Goal: Obtain resource: Download file/media

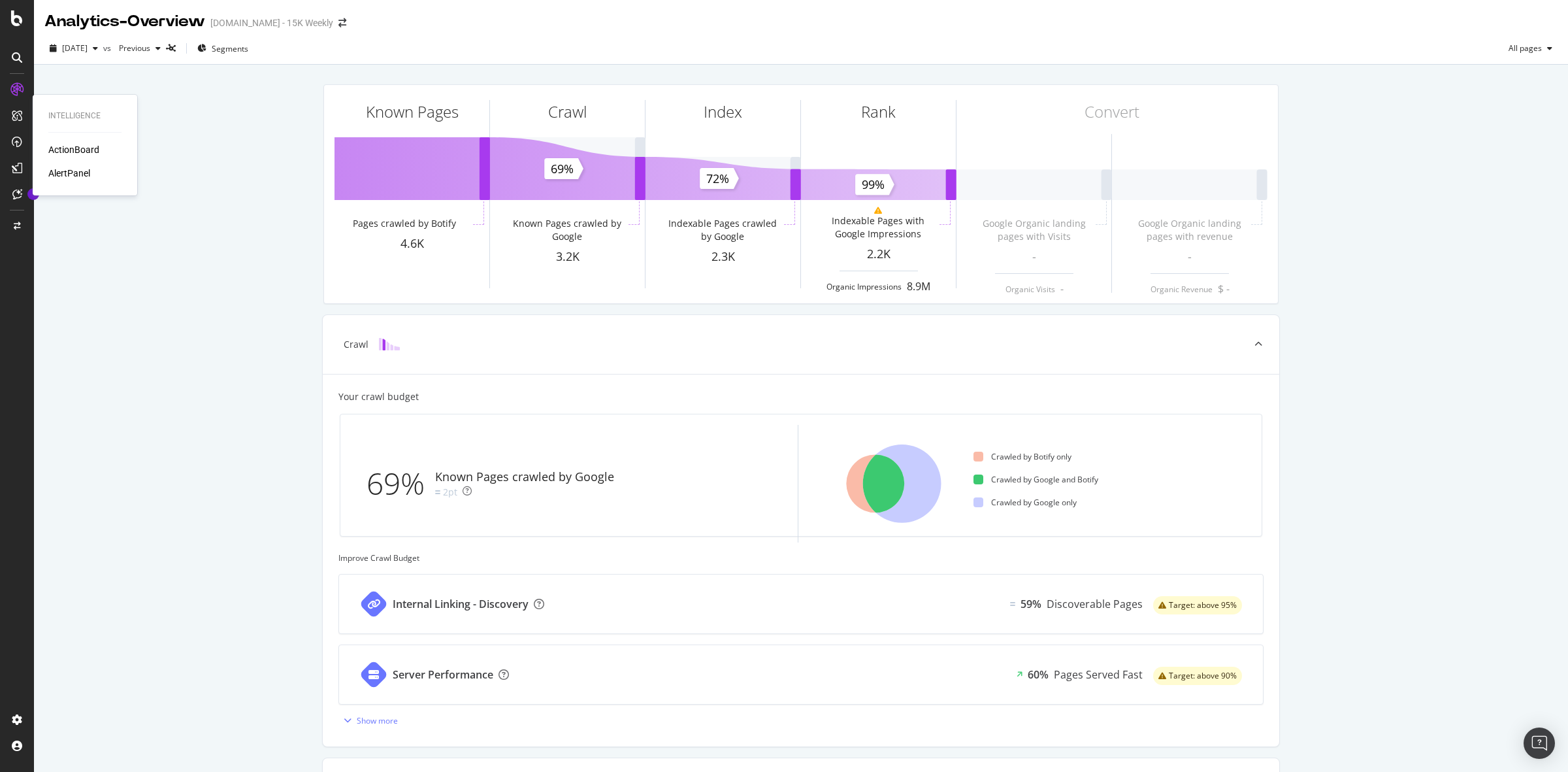
click at [76, 151] on div "ActionBoard" at bounding box center [74, 150] width 51 height 13
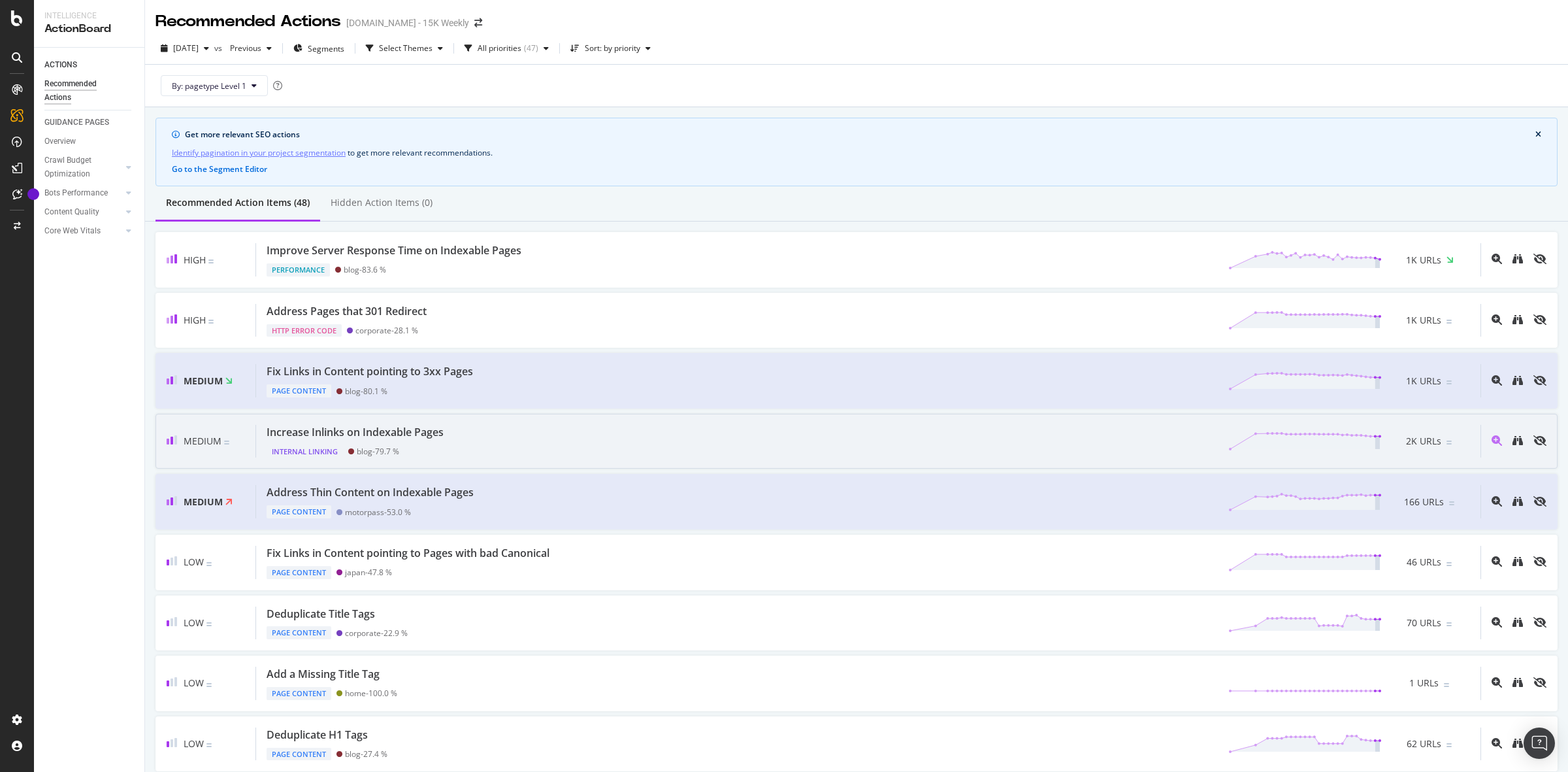
click at [461, 435] on div "Increase Inlinks on Indexable Pages Internal Linking blog - 79.7 % 2K URLs" at bounding box center [868, 441] width 1224 height 33
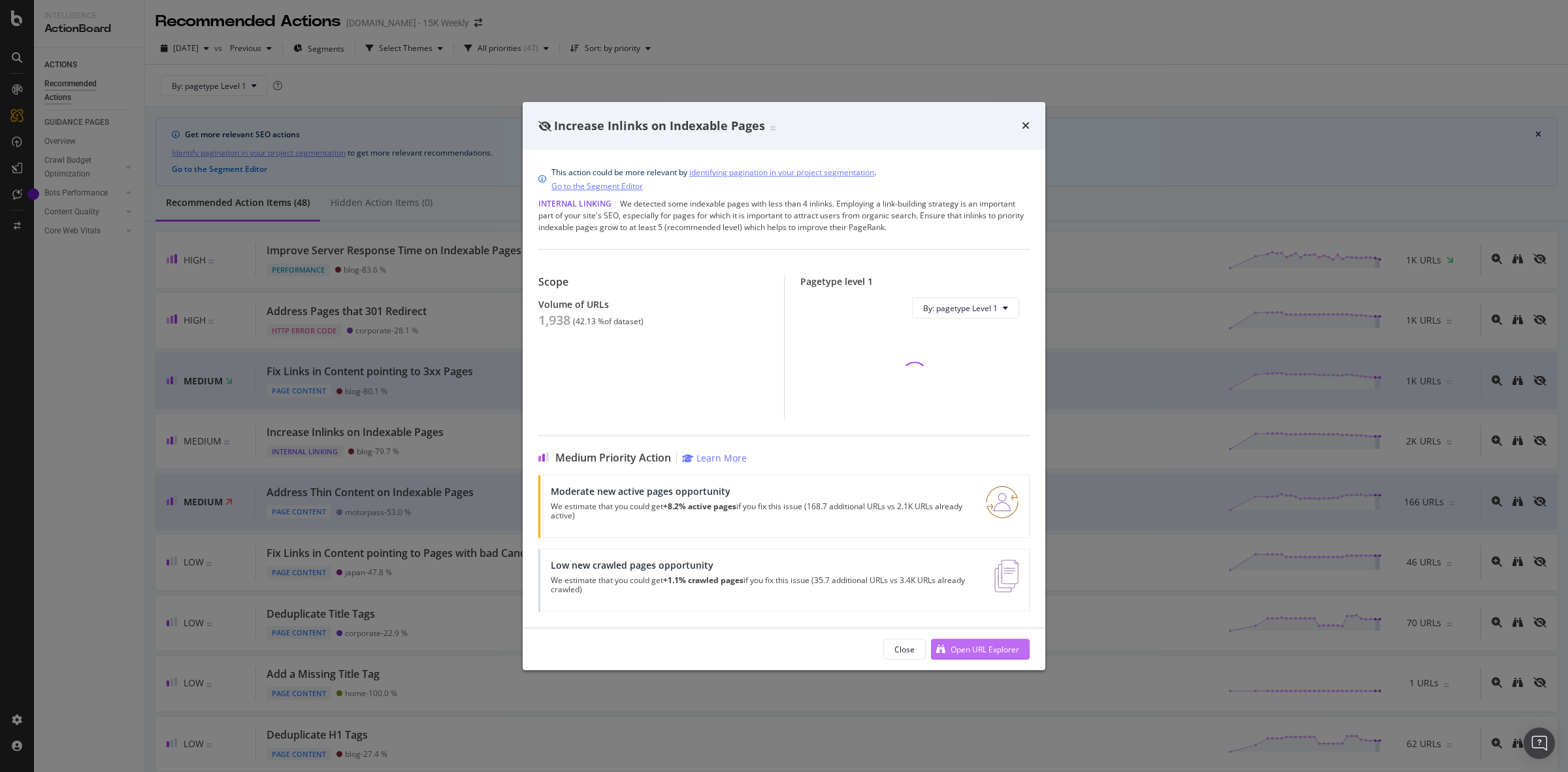
click at [962, 652] on div "Open URL Explorer" at bounding box center [985, 649] width 69 height 11
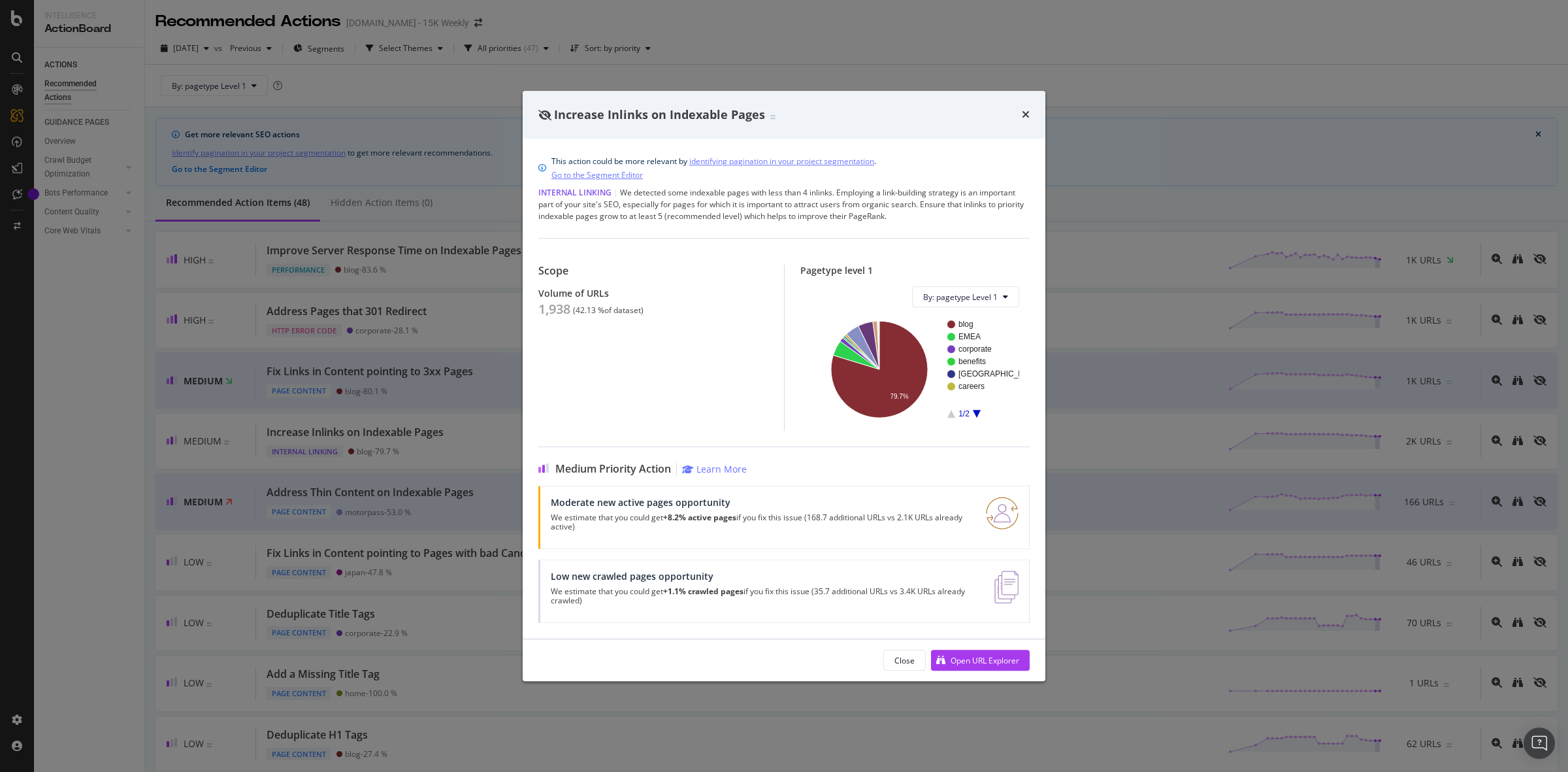
click at [438, 419] on div "Increase Inlinks on Indexable Pages This action could be more relevant by ident…" at bounding box center [784, 386] width 1568 height 772
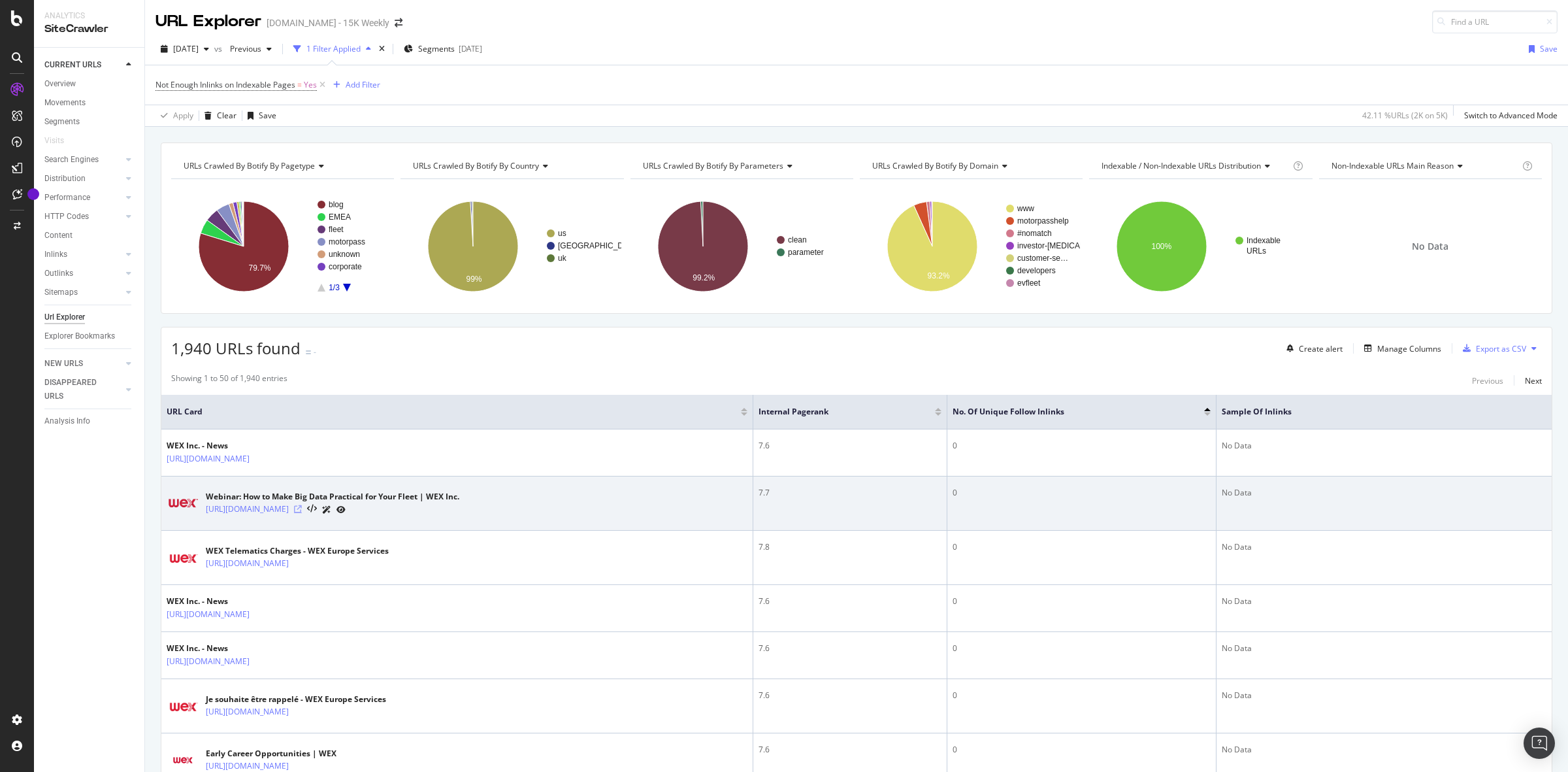
click at [302, 510] on icon at bounding box center [298, 509] width 8 height 8
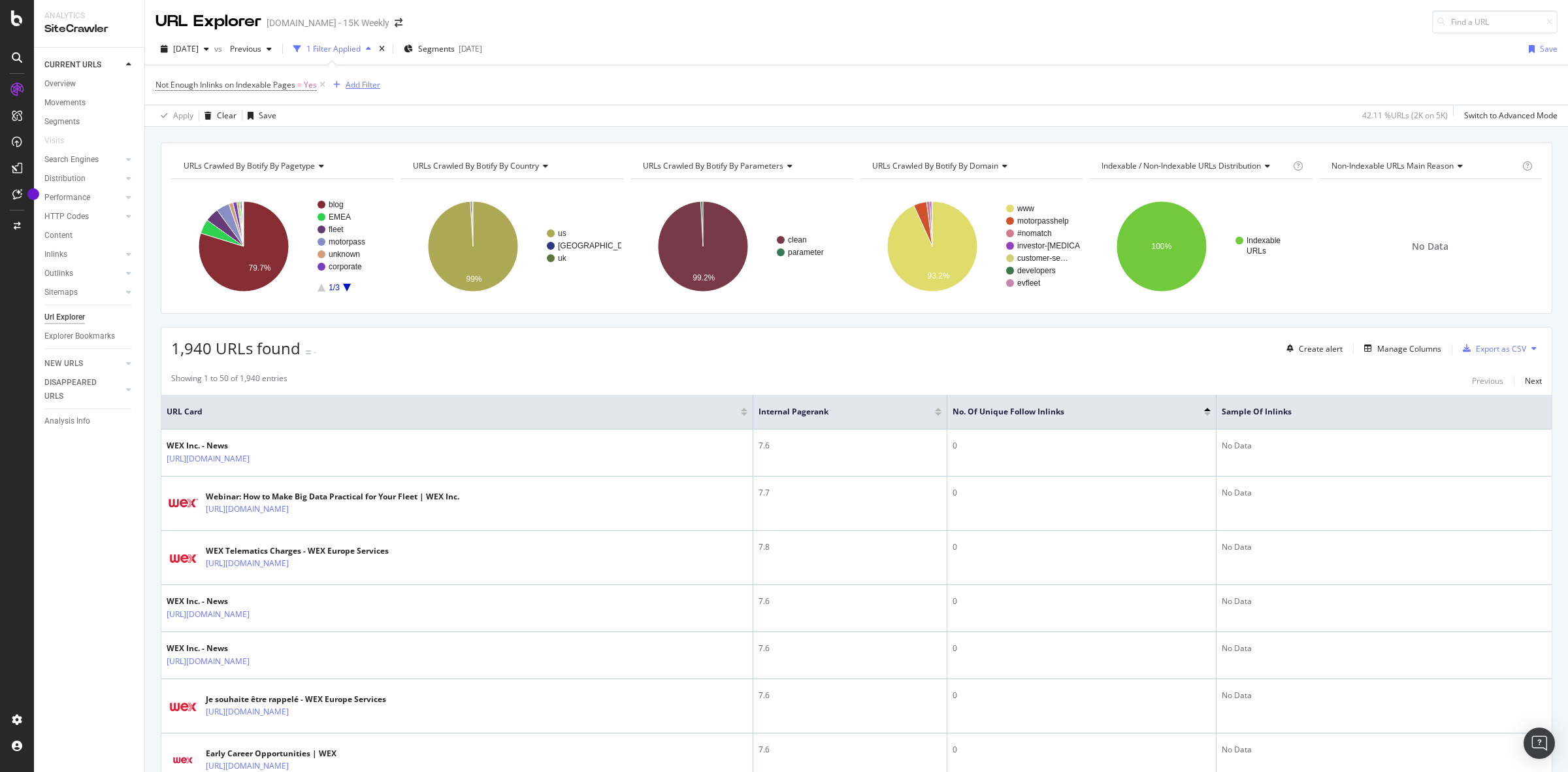
click at [366, 87] on div "Add Filter" at bounding box center [363, 85] width 35 height 11
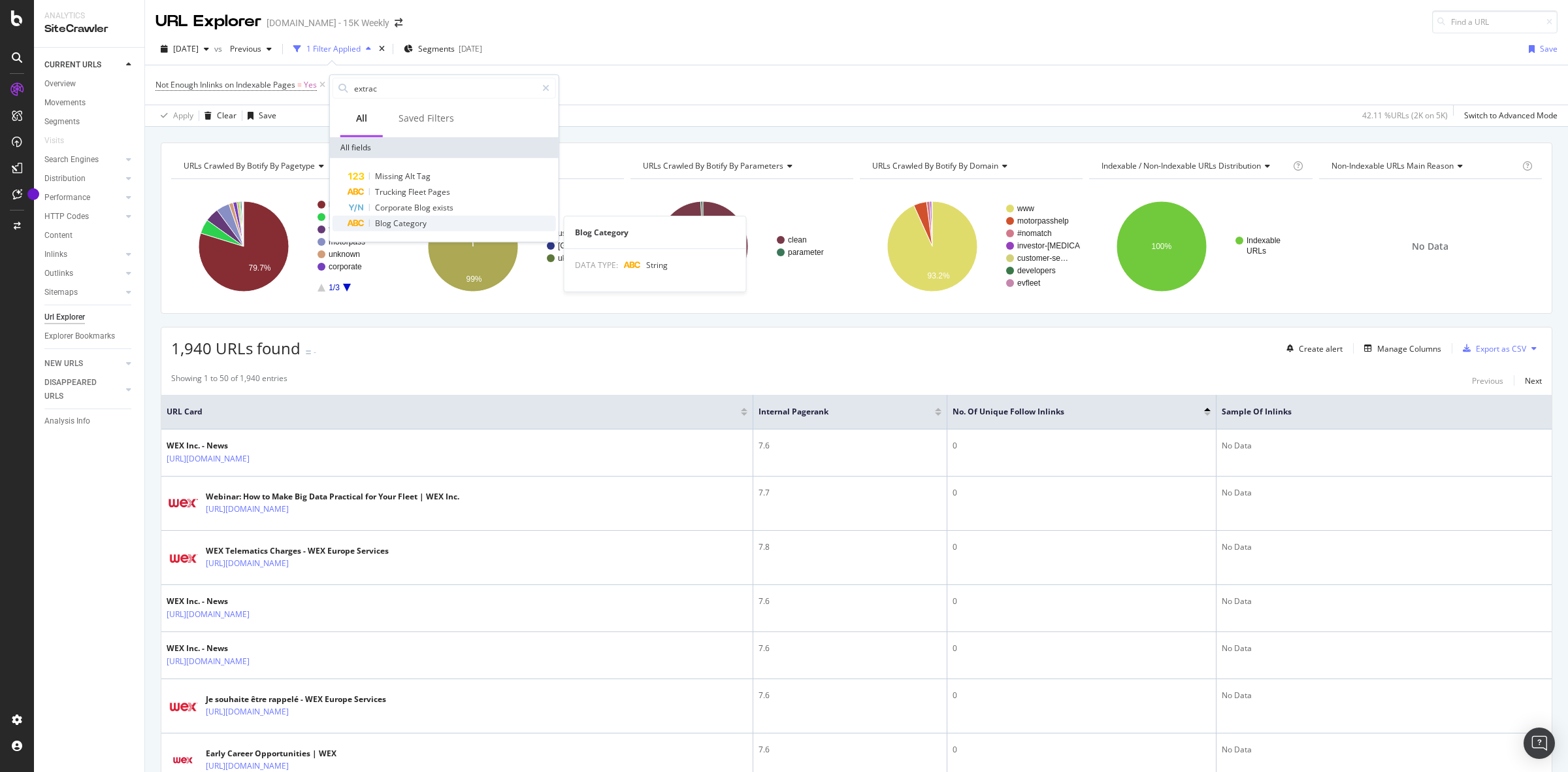
type input "extrac"
click at [433, 217] on div "Blog Category" at bounding box center [452, 224] width 208 height 16
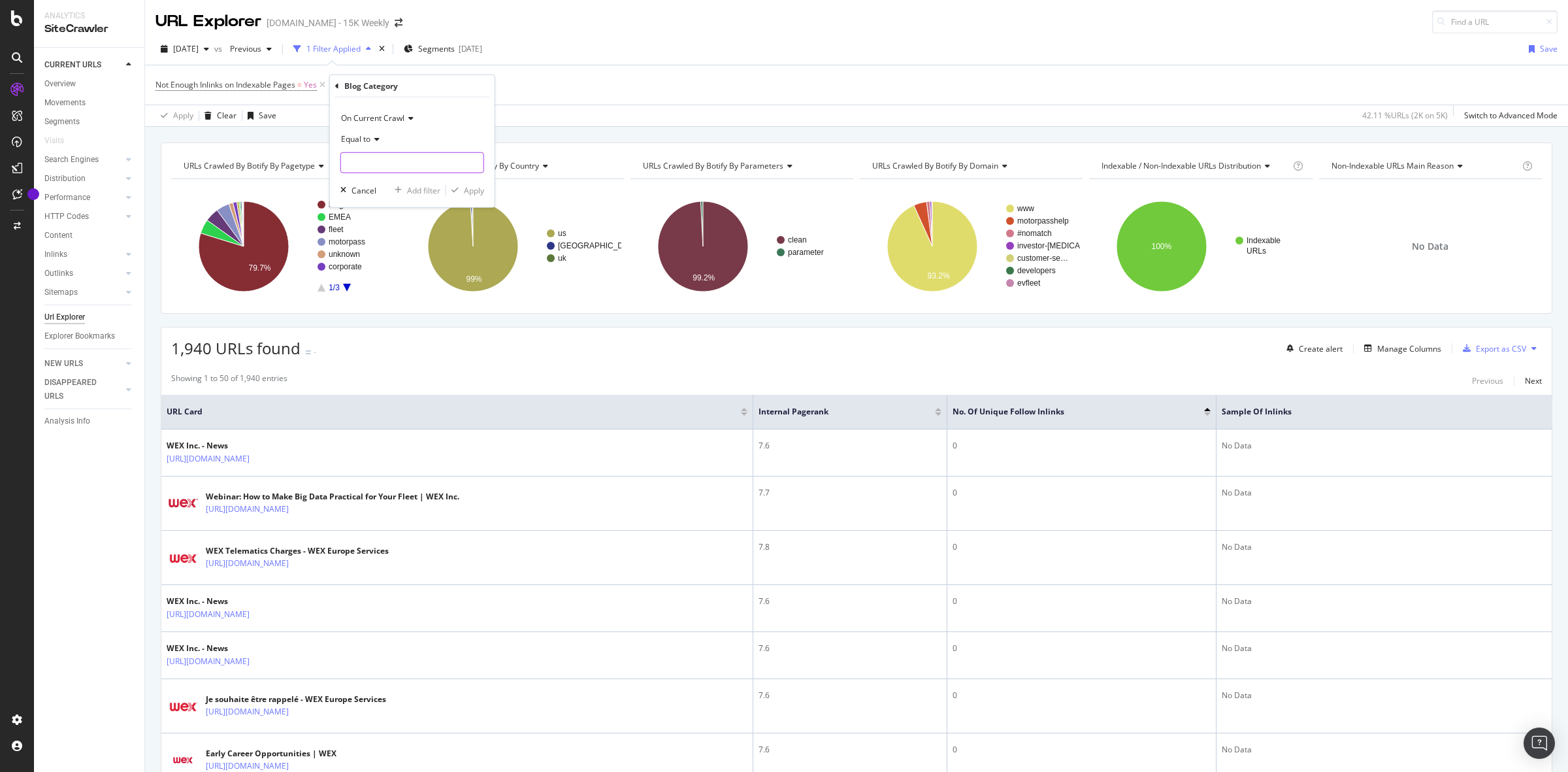
click at [396, 158] on input "text" at bounding box center [412, 162] width 142 height 21
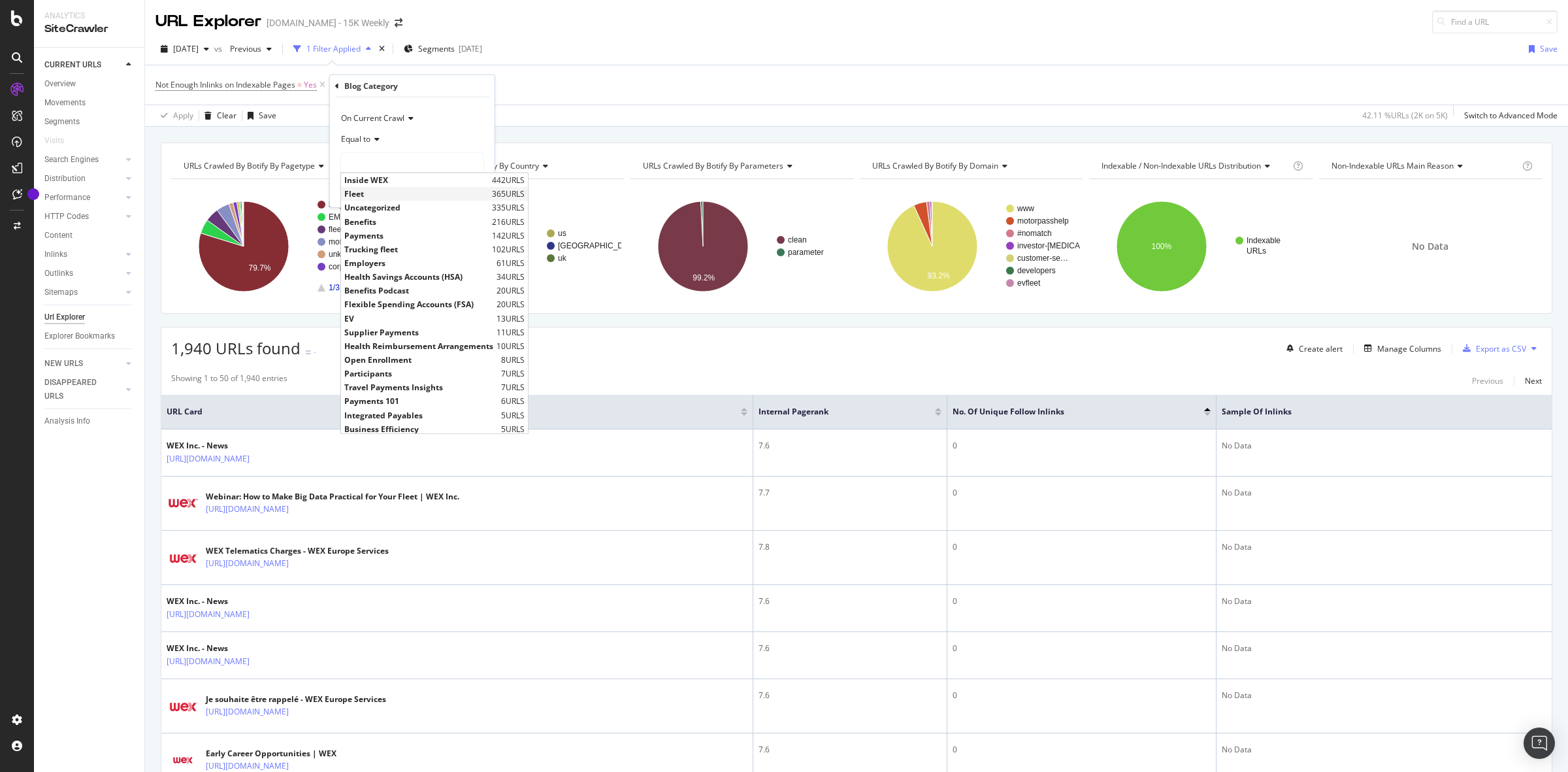
click at [396, 190] on span "Fleet" at bounding box center [416, 194] width 144 height 11
type input "Fleet"
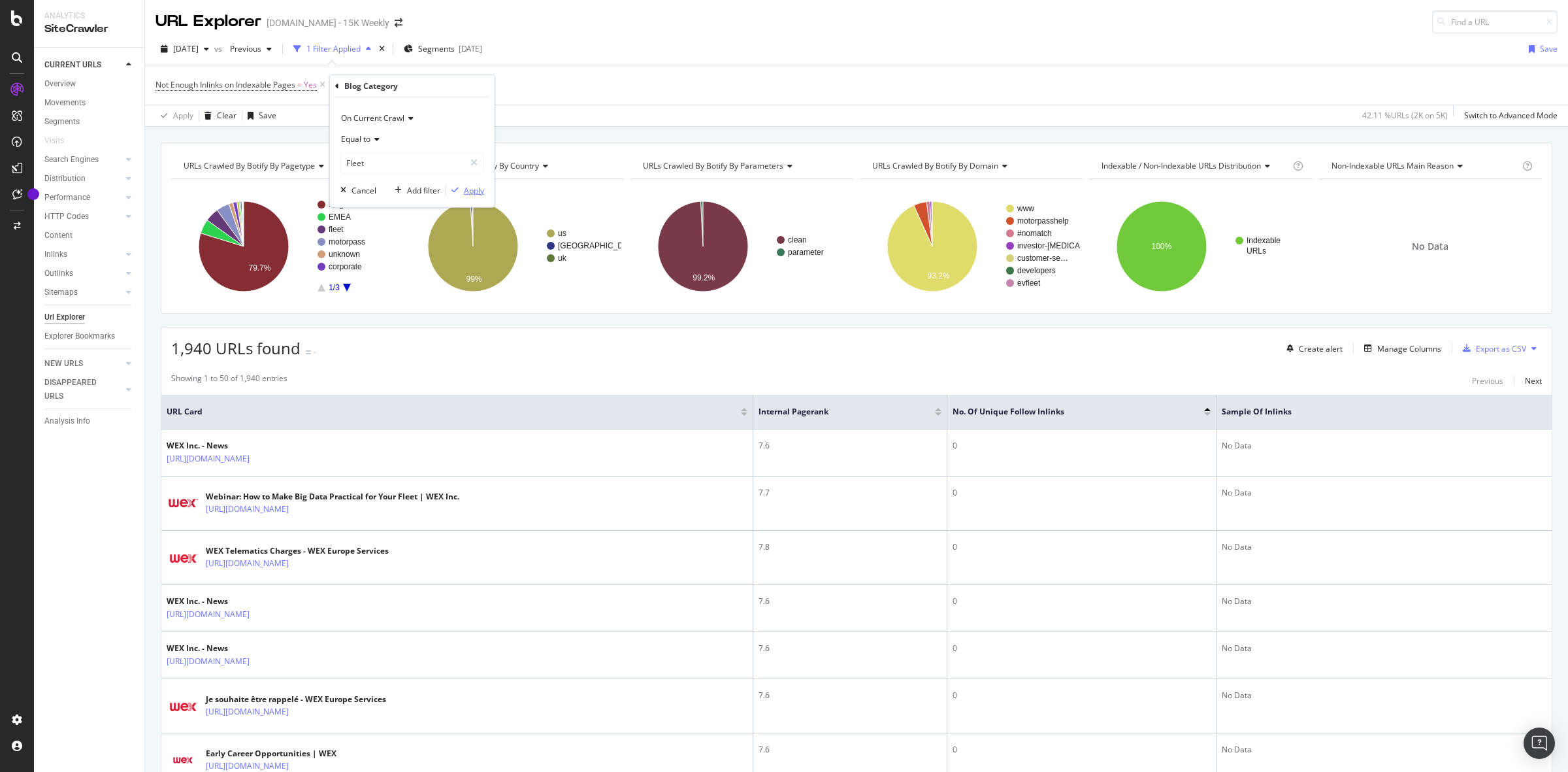
click at [475, 188] on div "Apply" at bounding box center [474, 190] width 20 height 11
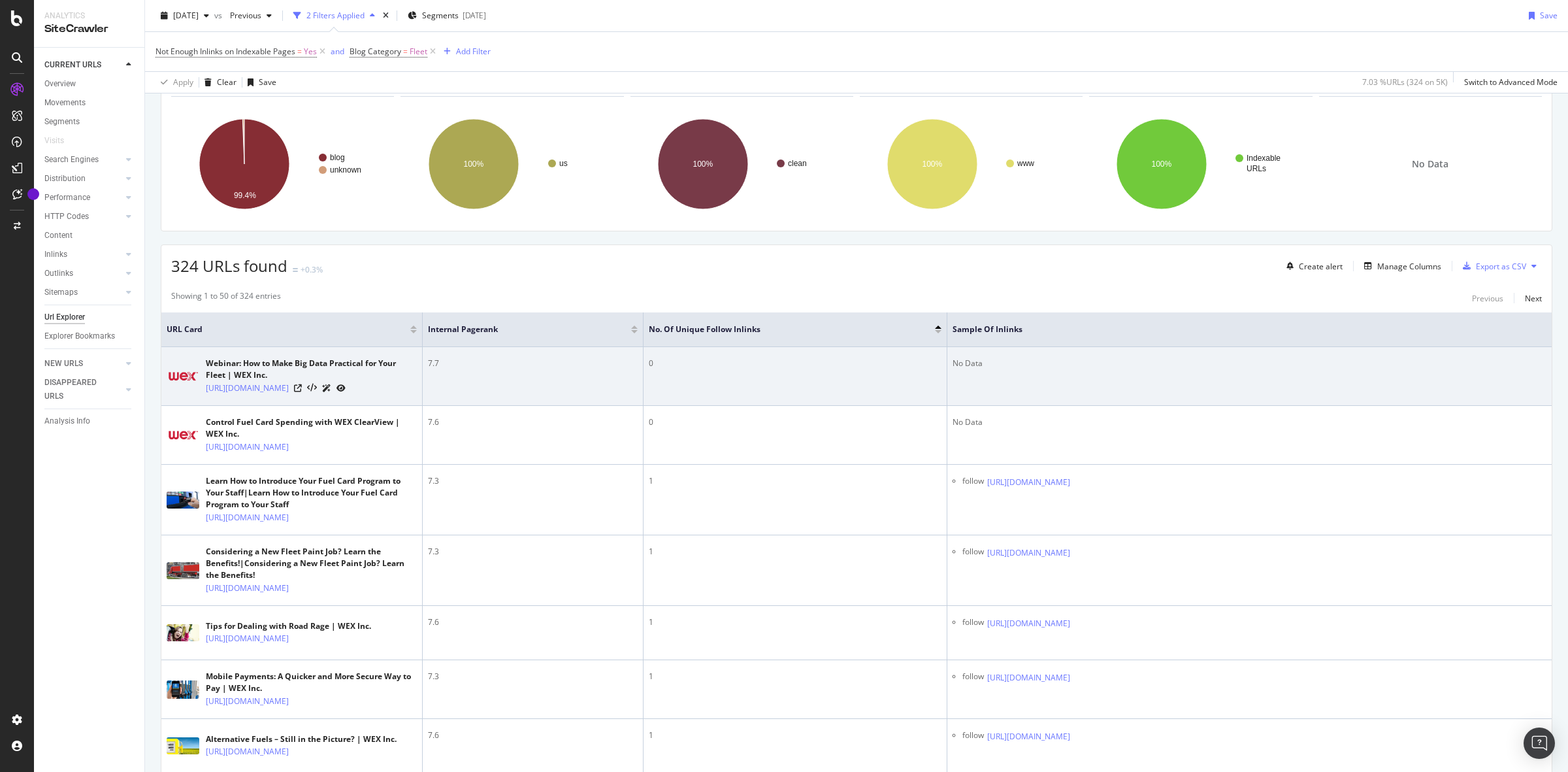
scroll to position [82, 0]
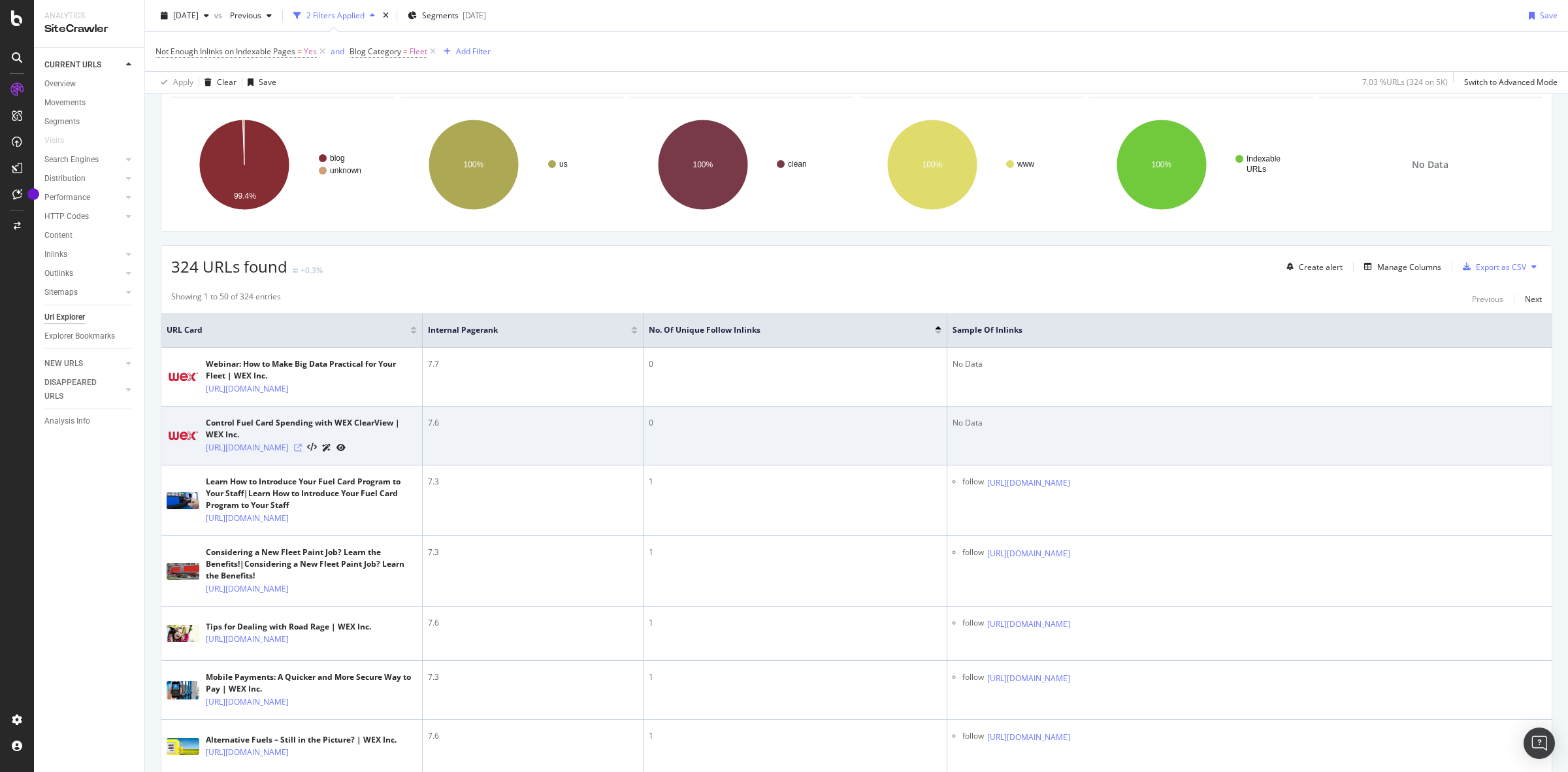
click at [302, 452] on icon at bounding box center [298, 448] width 8 height 8
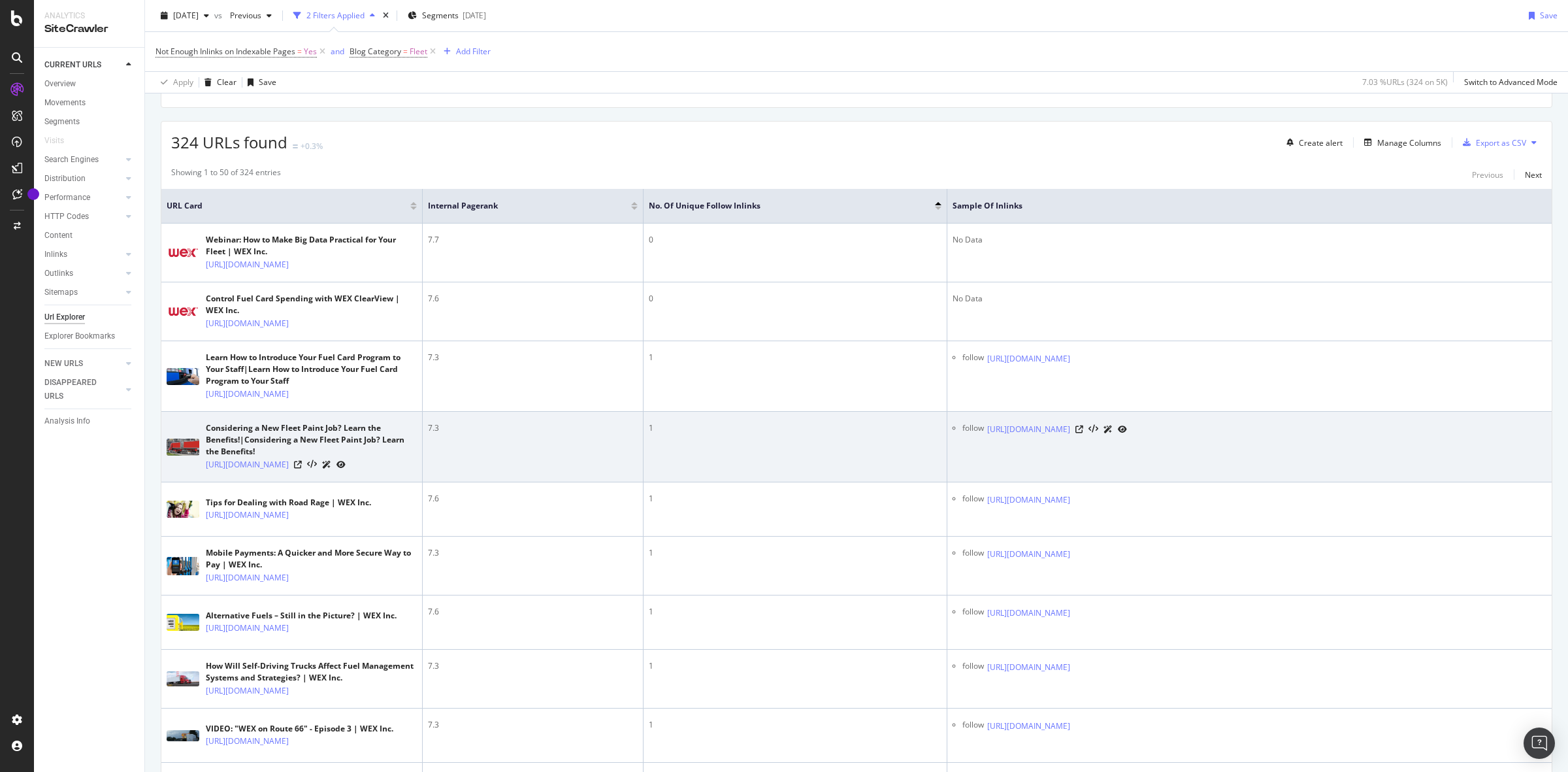
scroll to position [409, 0]
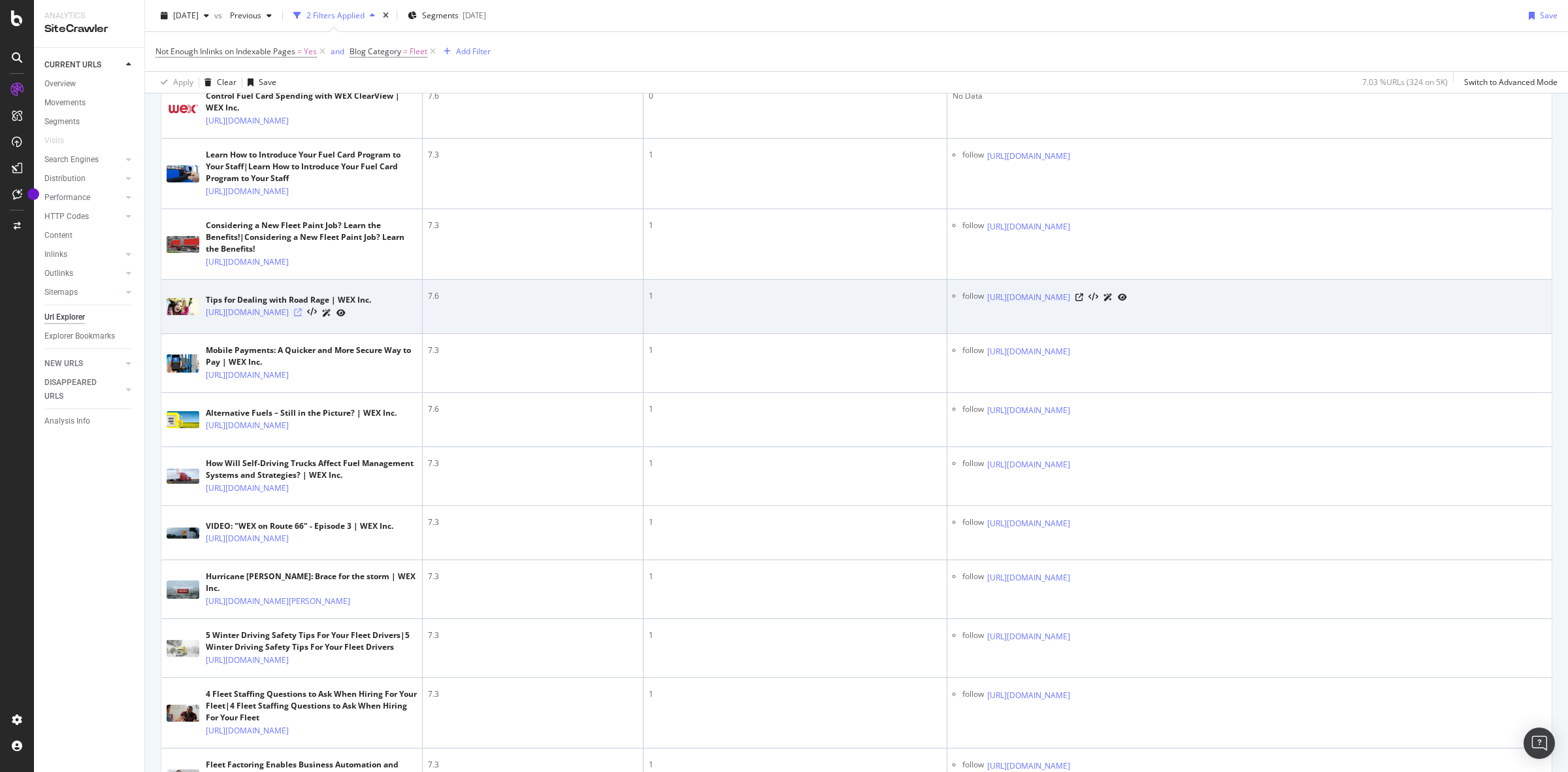
click at [302, 316] on icon at bounding box center [298, 313] width 8 height 8
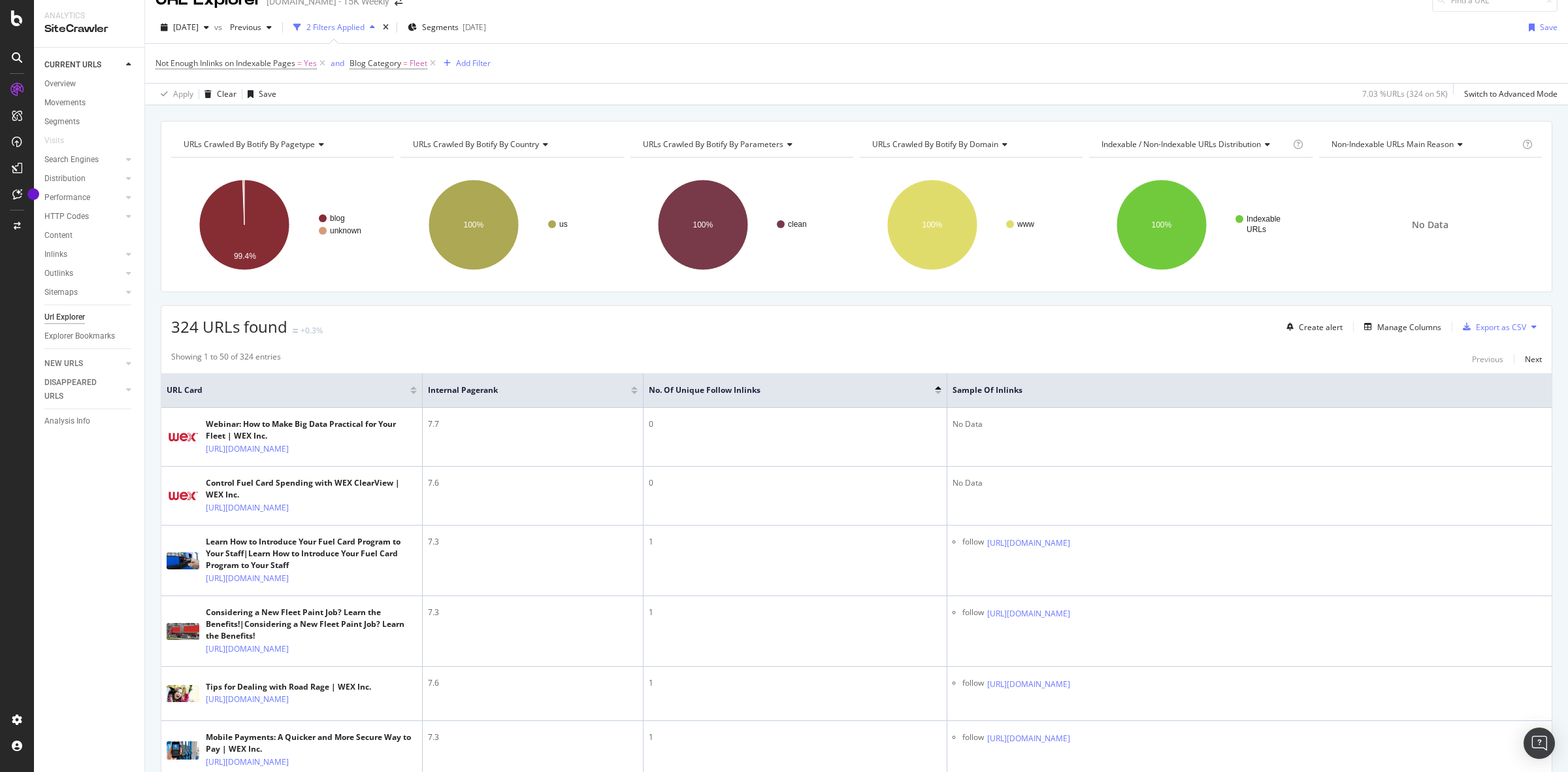
scroll to position [0, 0]
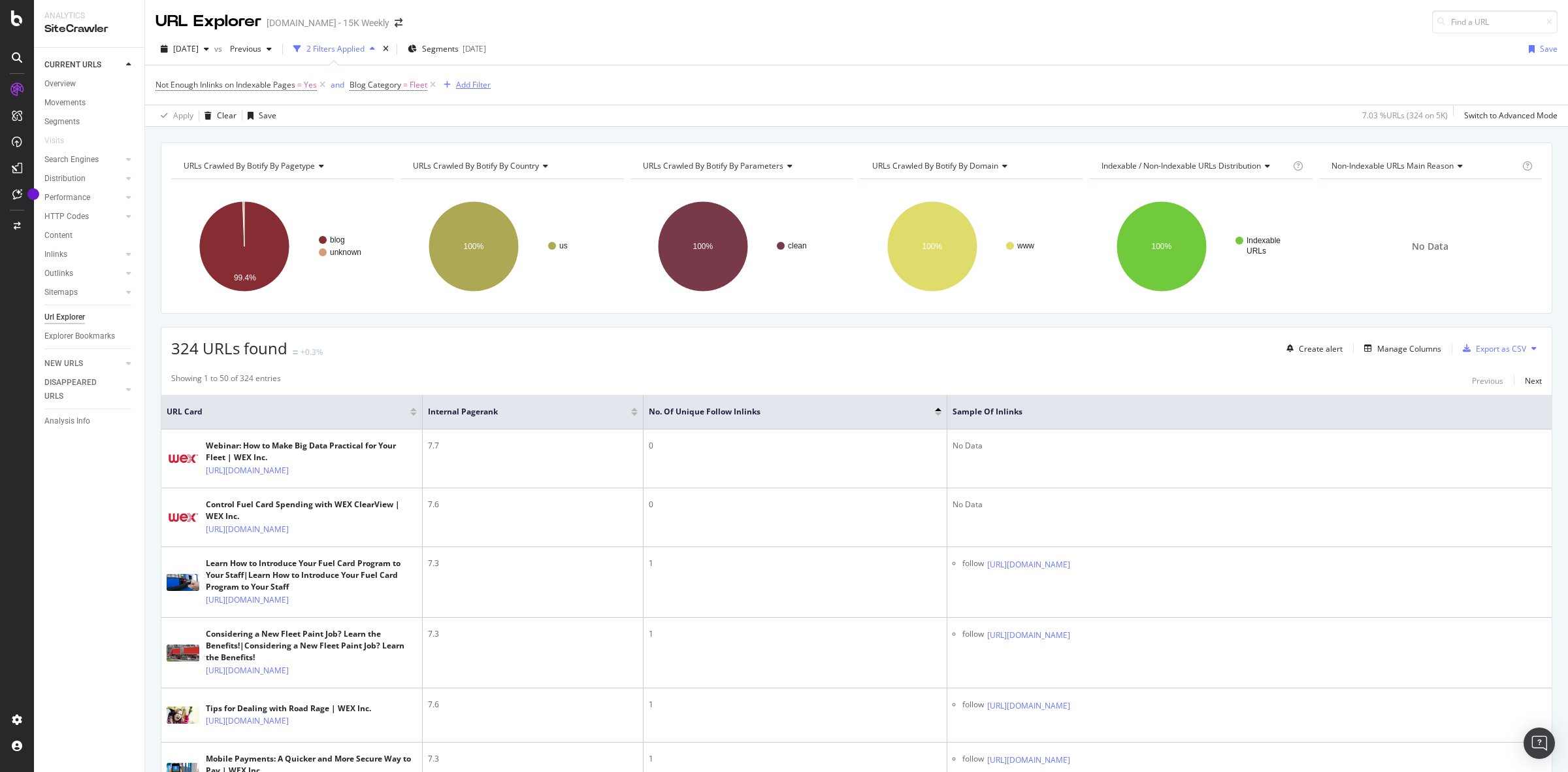
click at [462, 89] on div "Add Filter" at bounding box center [473, 85] width 35 height 11
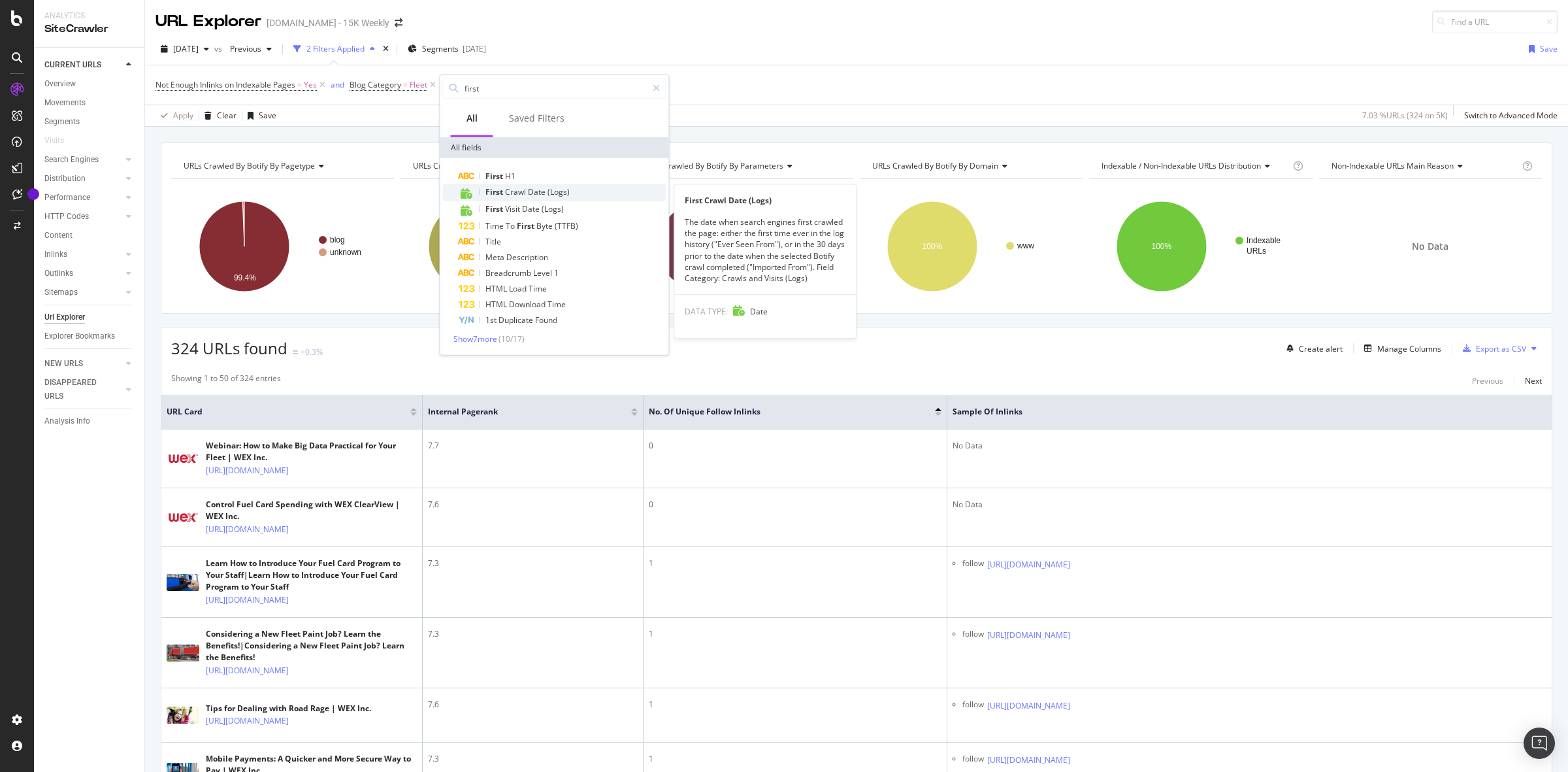
type input "first"
click at [583, 194] on div "First Crawl Date (Logs)" at bounding box center [562, 193] width 208 height 17
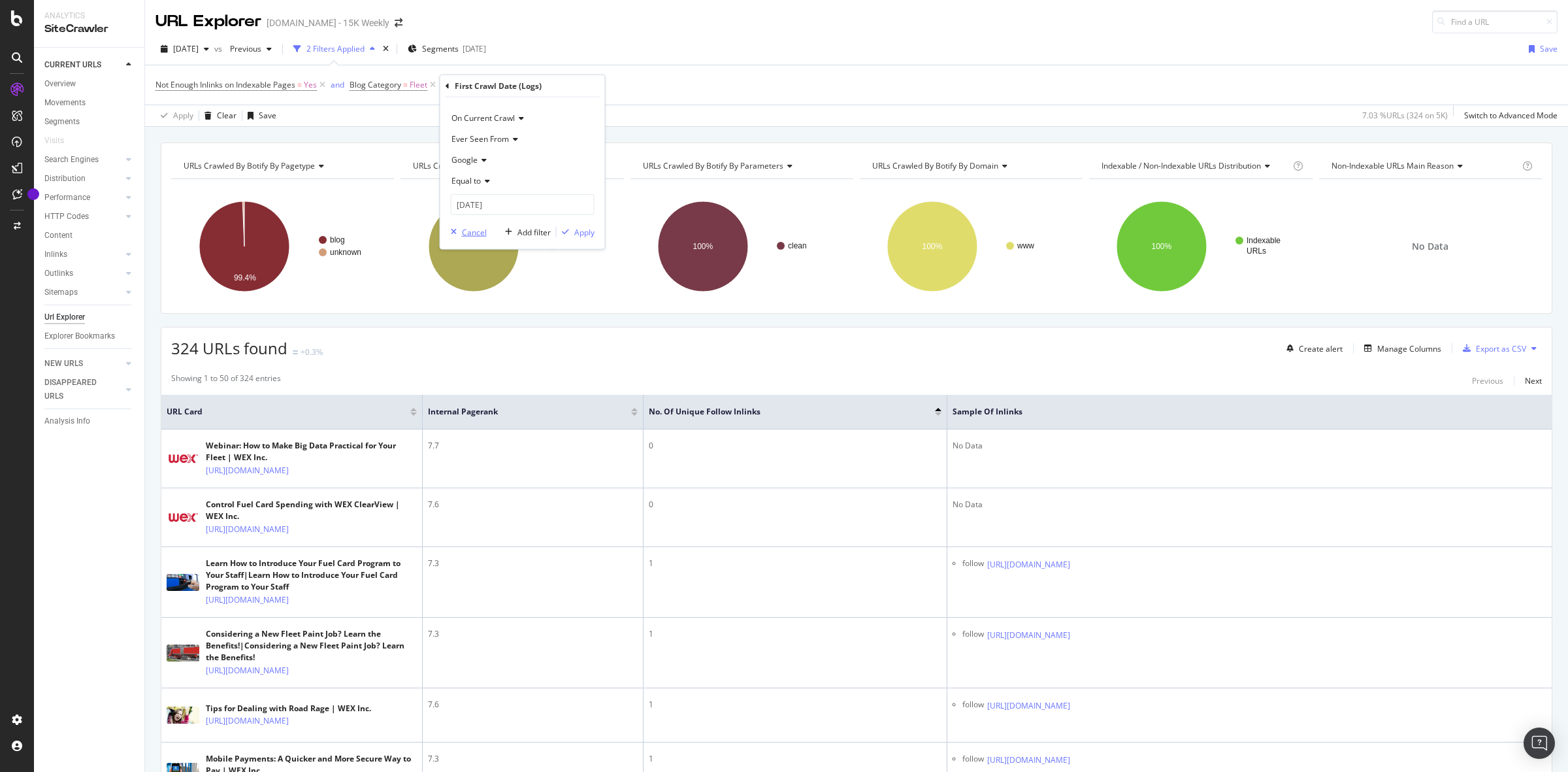
click at [457, 236] on div "button" at bounding box center [454, 232] width 17 height 8
click at [467, 79] on div "Add Filter" at bounding box center [473, 85] width 35 height 11
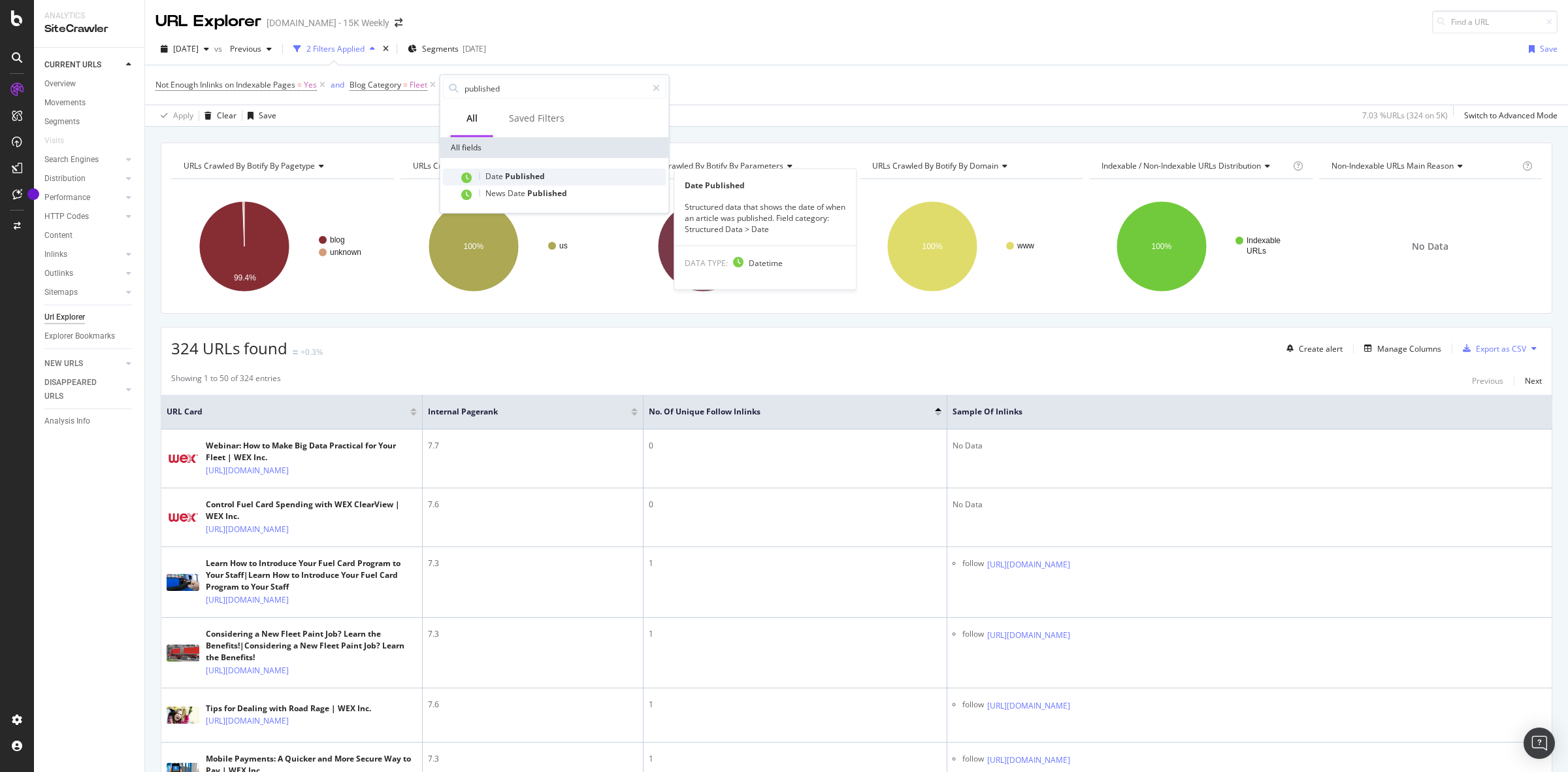
type input "published"
click at [508, 174] on span "Published" at bounding box center [525, 176] width 40 height 11
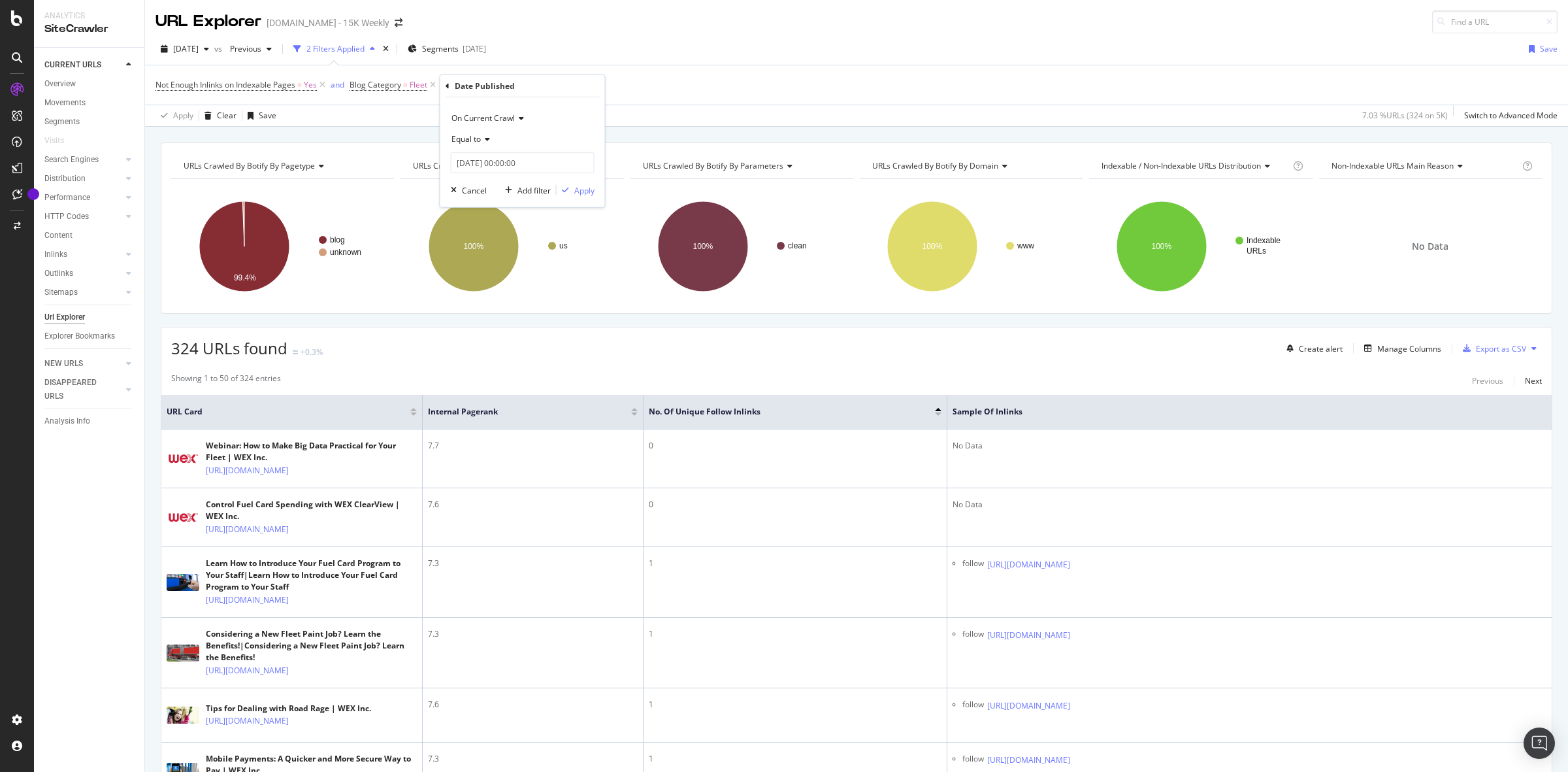
click at [479, 138] on span "Equal to" at bounding box center [466, 138] width 29 height 11
click at [487, 247] on span "Between" at bounding box center [473, 250] width 32 height 11
click at [496, 170] on input "[DATE] 00:00:00" at bounding box center [523, 162] width 144 height 21
click at [478, 186] on link at bounding box center [479, 184] width 10 height 22
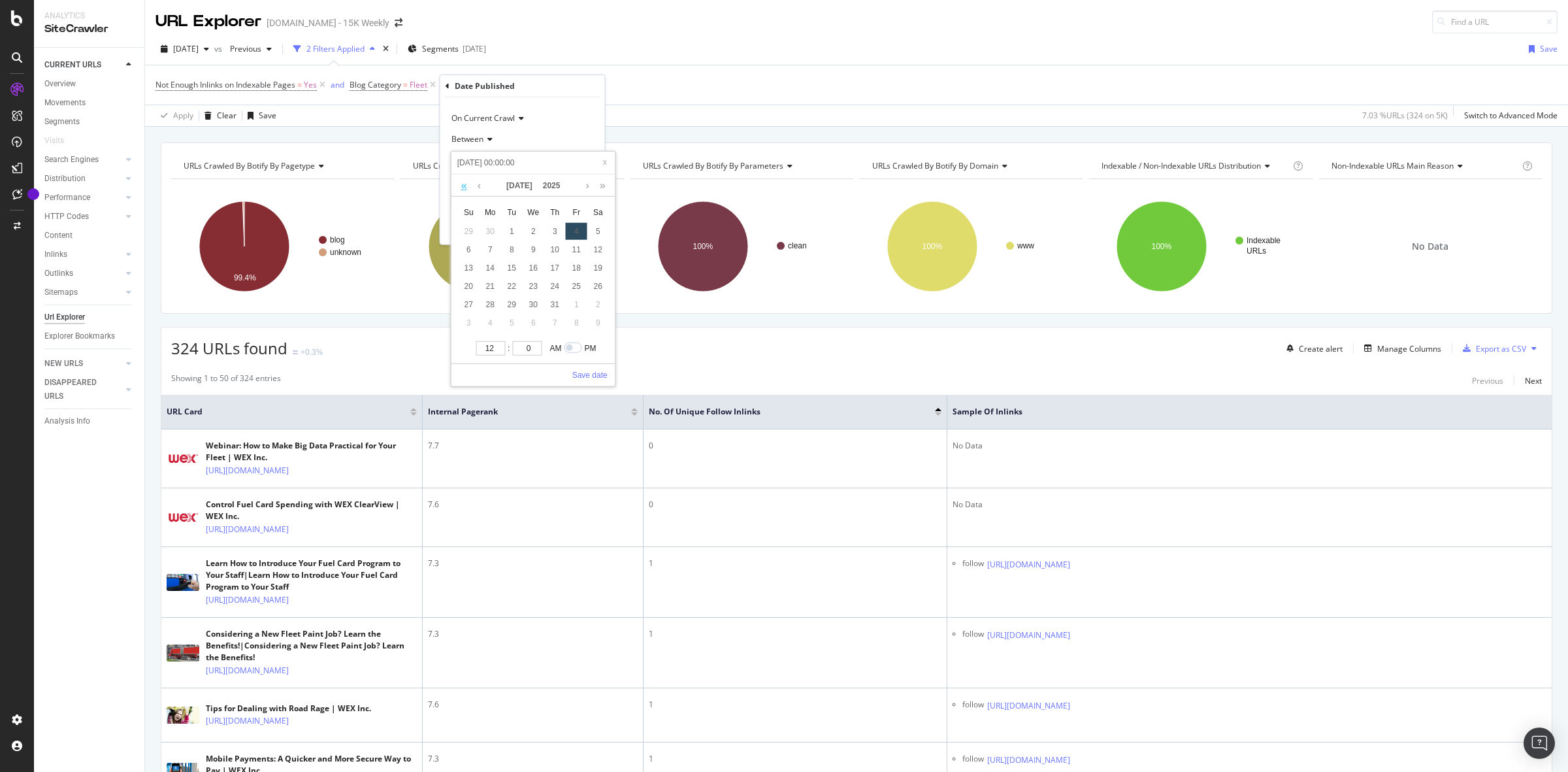
click at [464, 188] on link at bounding box center [464, 184] width 13 height 22
click at [465, 188] on link at bounding box center [464, 184] width 13 height 22
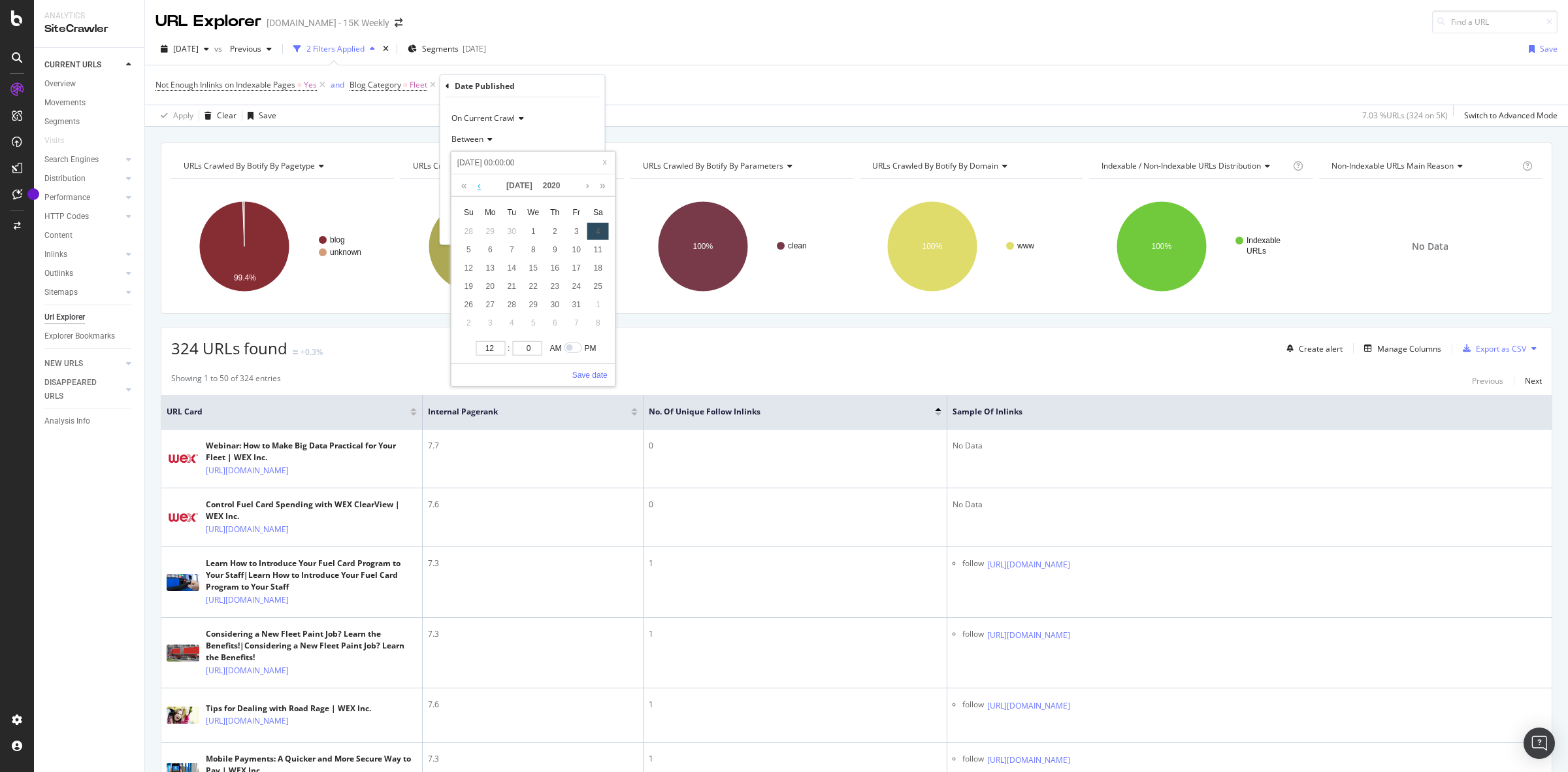
click at [481, 184] on link at bounding box center [479, 184] width 10 height 22
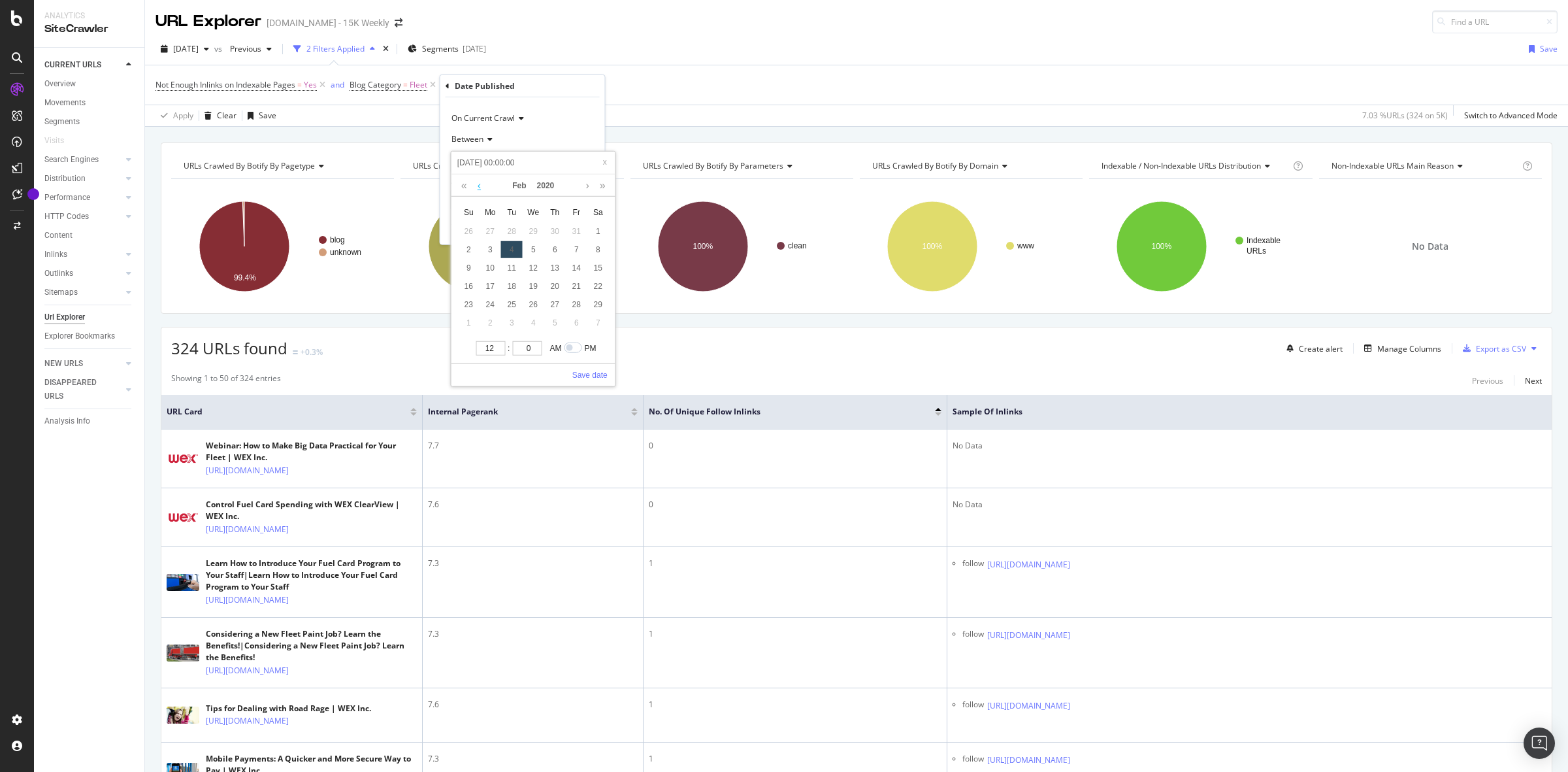
click at [481, 184] on link at bounding box center [479, 184] width 10 height 22
click at [589, 185] on link at bounding box center [587, 184] width 10 height 22
click at [533, 230] on div "1" at bounding box center [534, 231] width 21 height 17
type input "[DATE] 00:00:00"
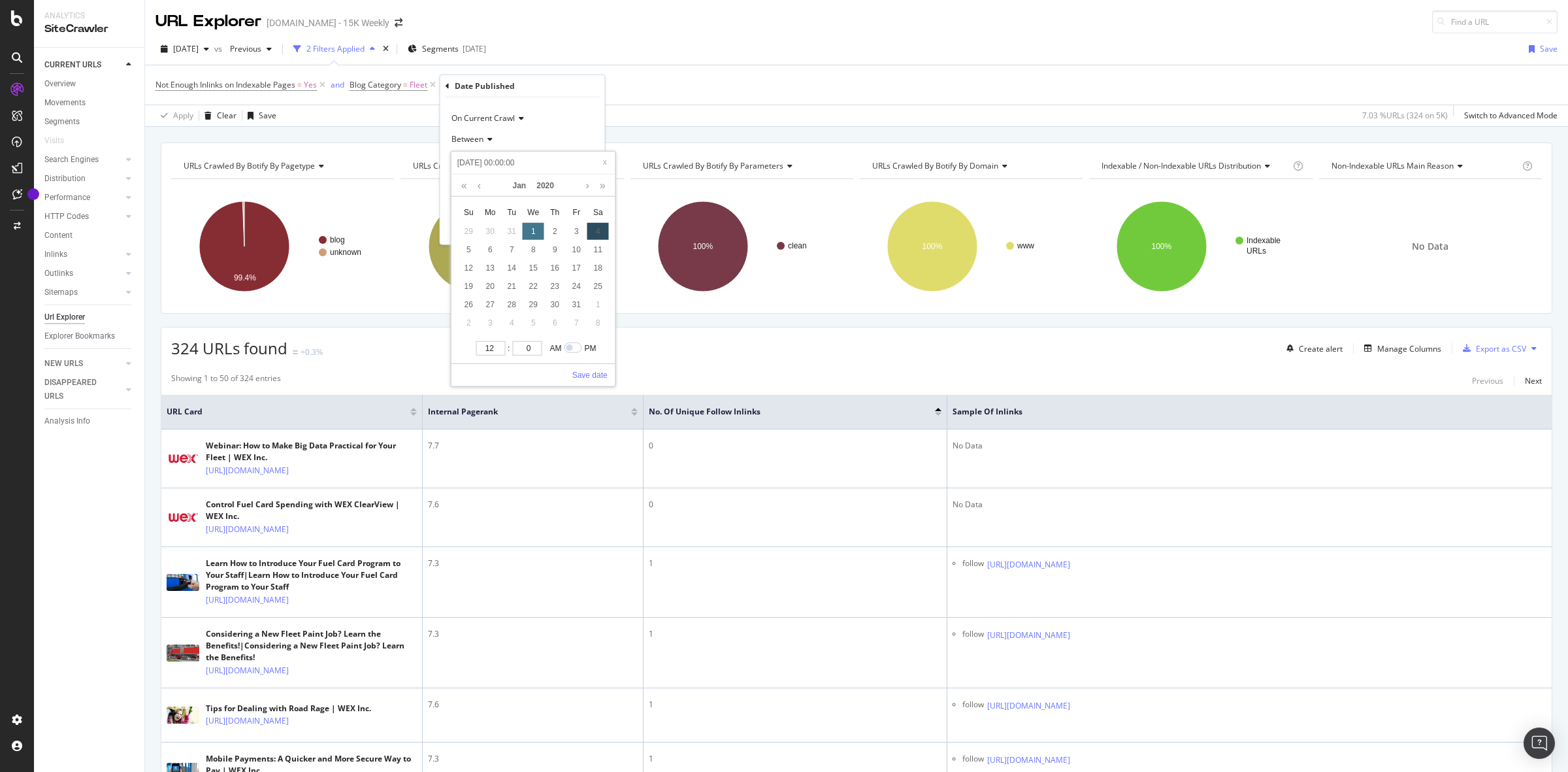
type input "[DATE] 00:00:00"
click at [591, 375] on link "Save date" at bounding box center [589, 375] width 35 height 12
click at [576, 229] on div "Apply" at bounding box center [584, 227] width 20 height 11
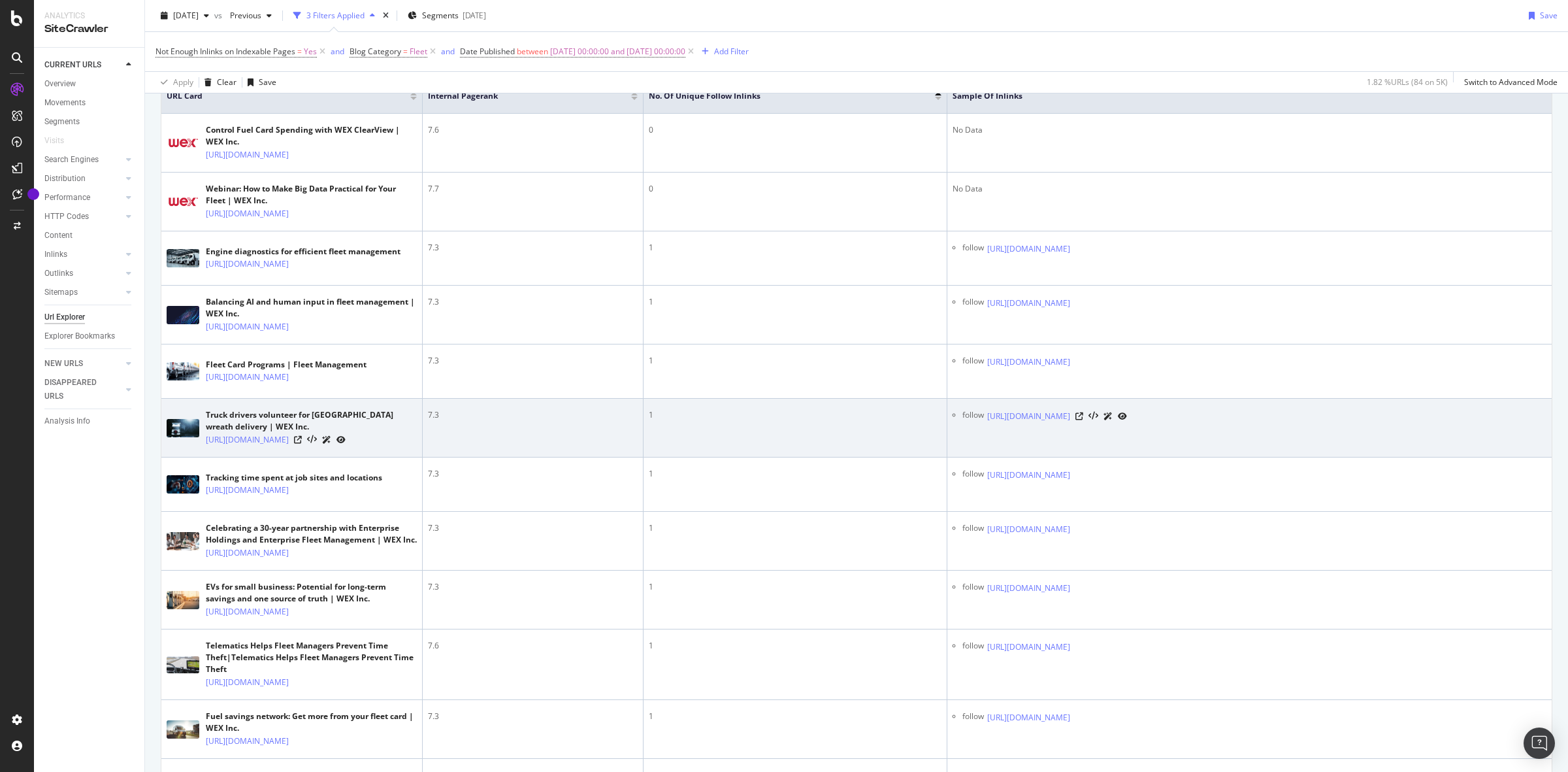
scroll to position [327, 0]
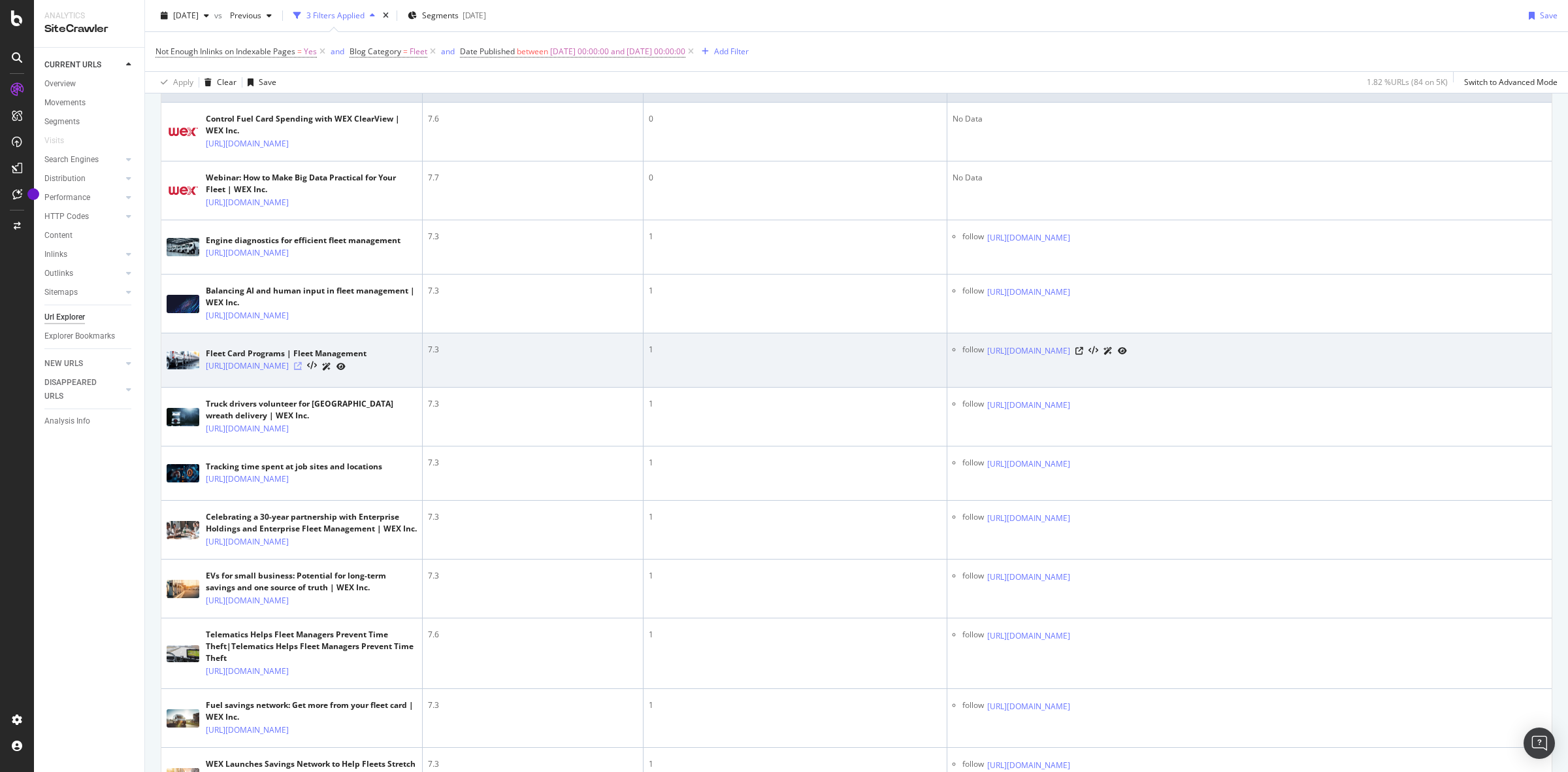
click at [302, 370] on icon at bounding box center [298, 366] width 8 height 8
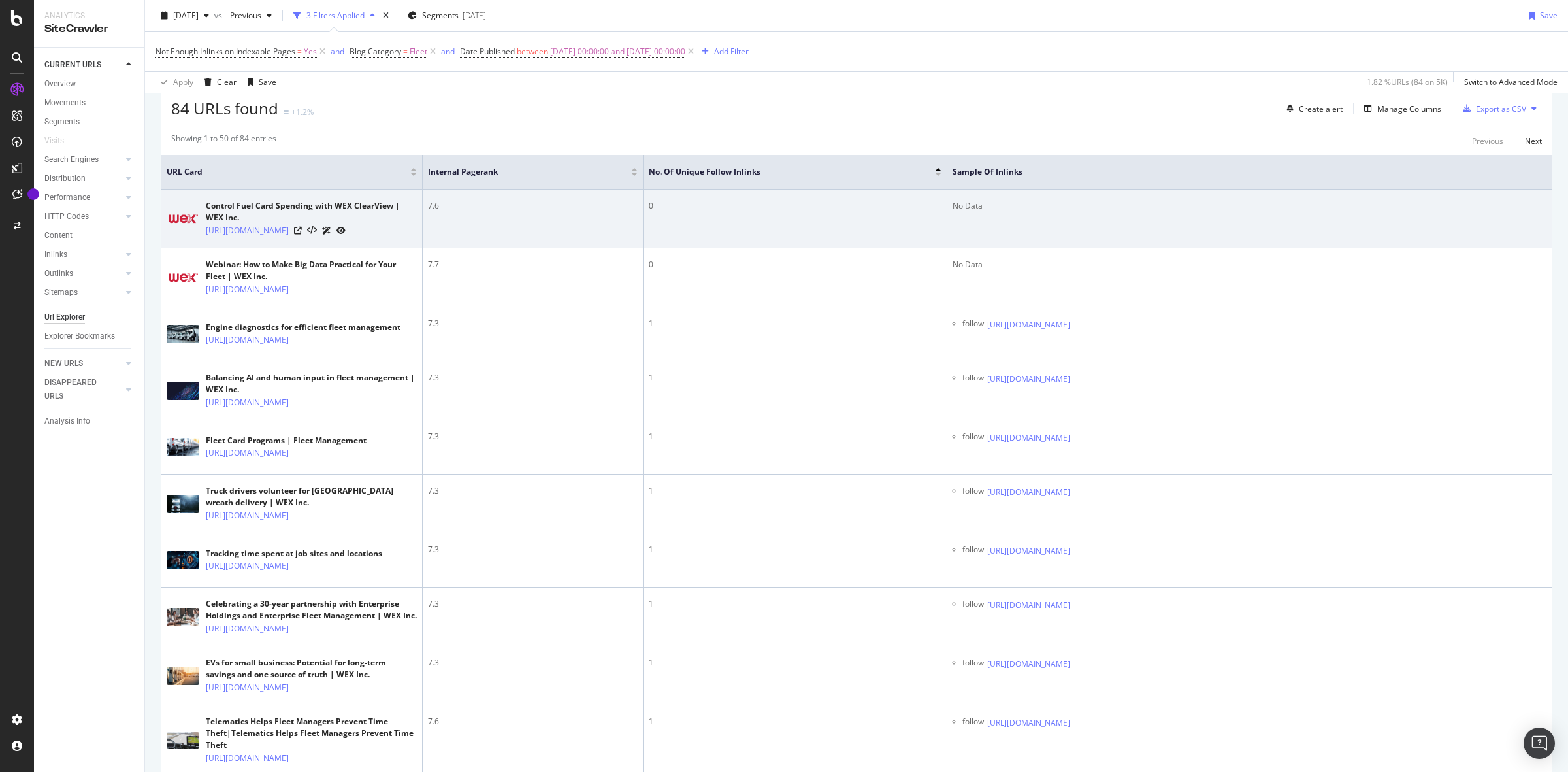
scroll to position [245, 0]
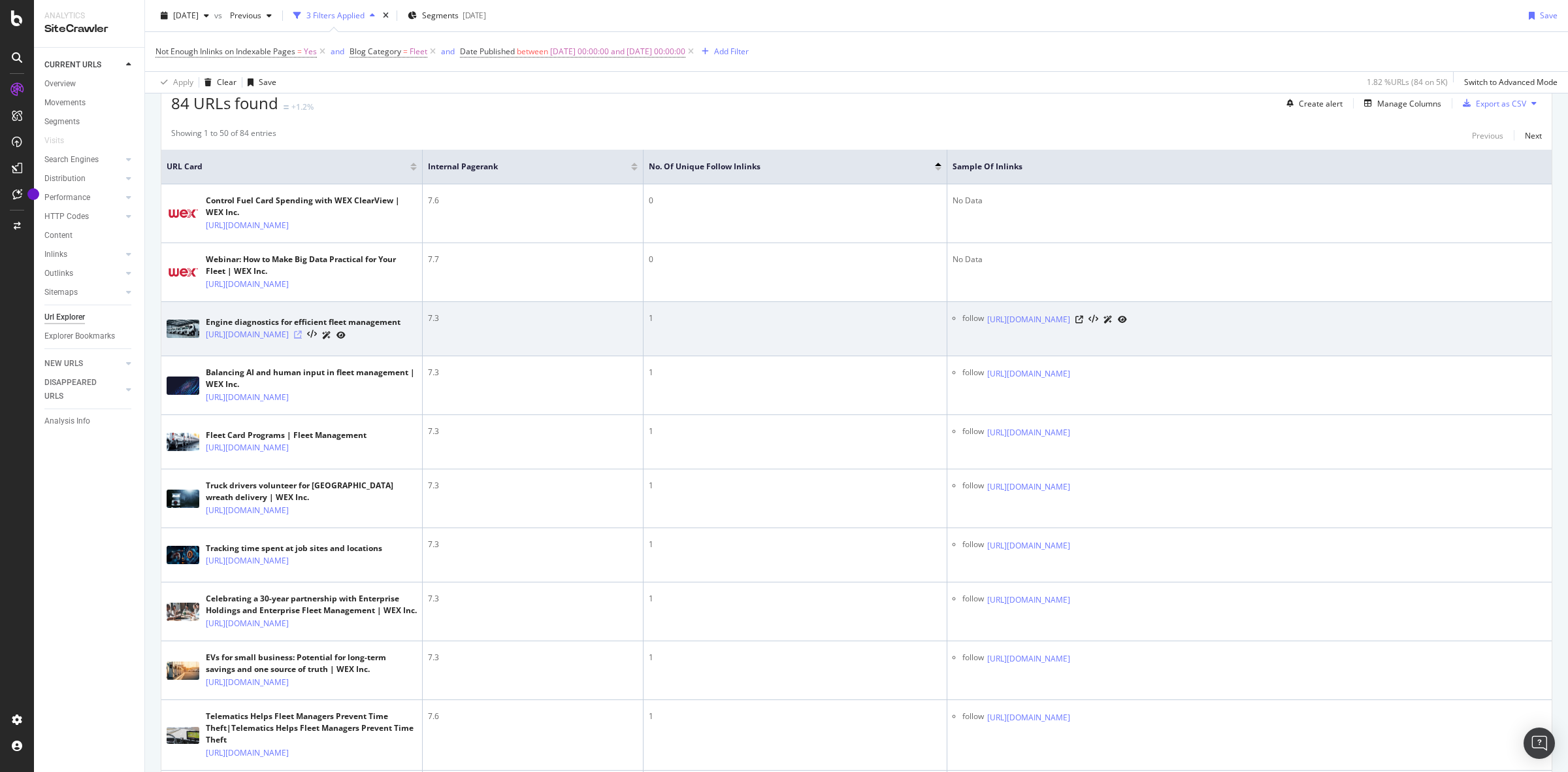
click at [302, 339] on icon at bounding box center [298, 335] width 8 height 8
click at [1083, 323] on icon at bounding box center [1079, 319] width 8 height 8
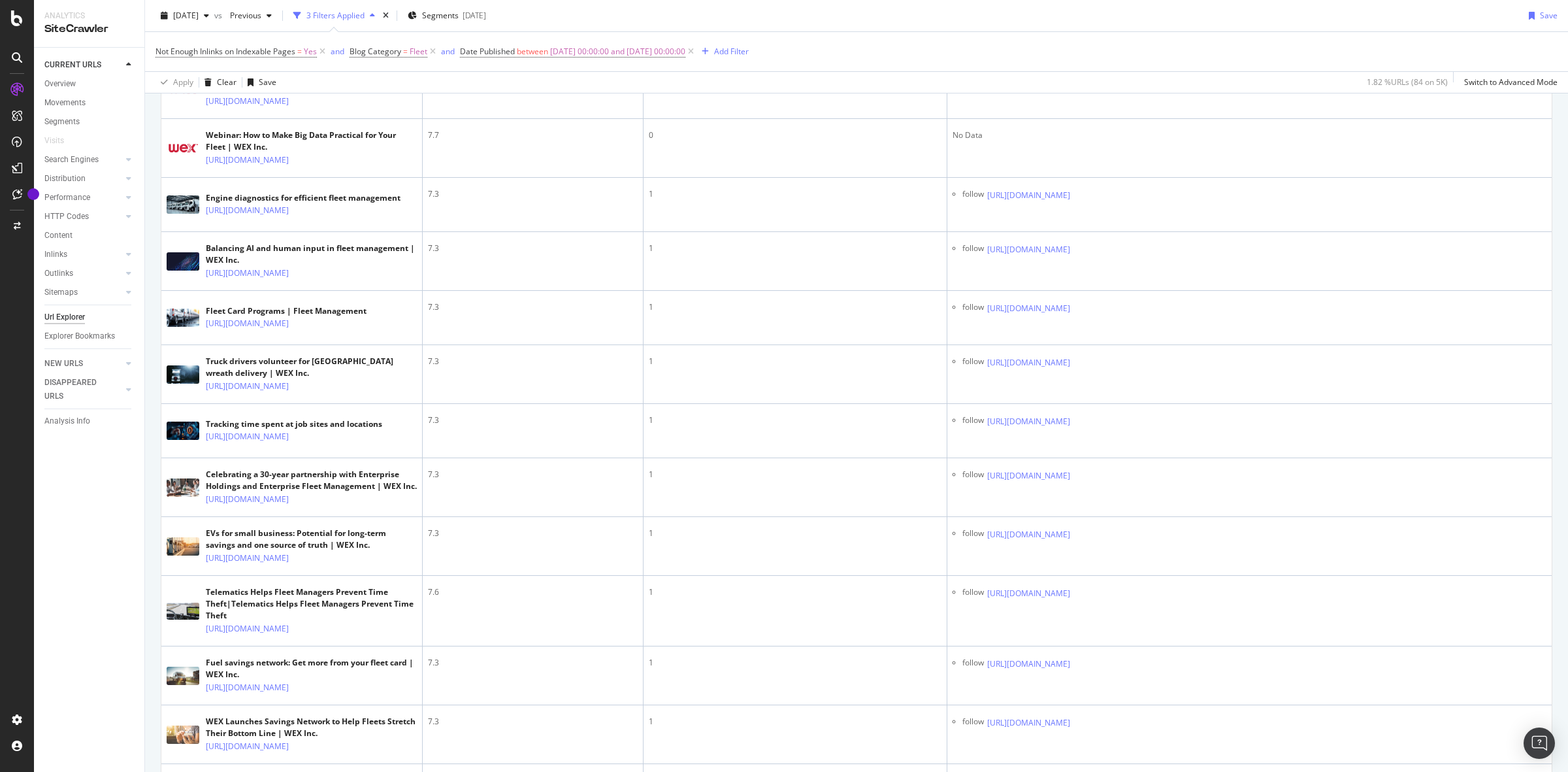
scroll to position [0, 0]
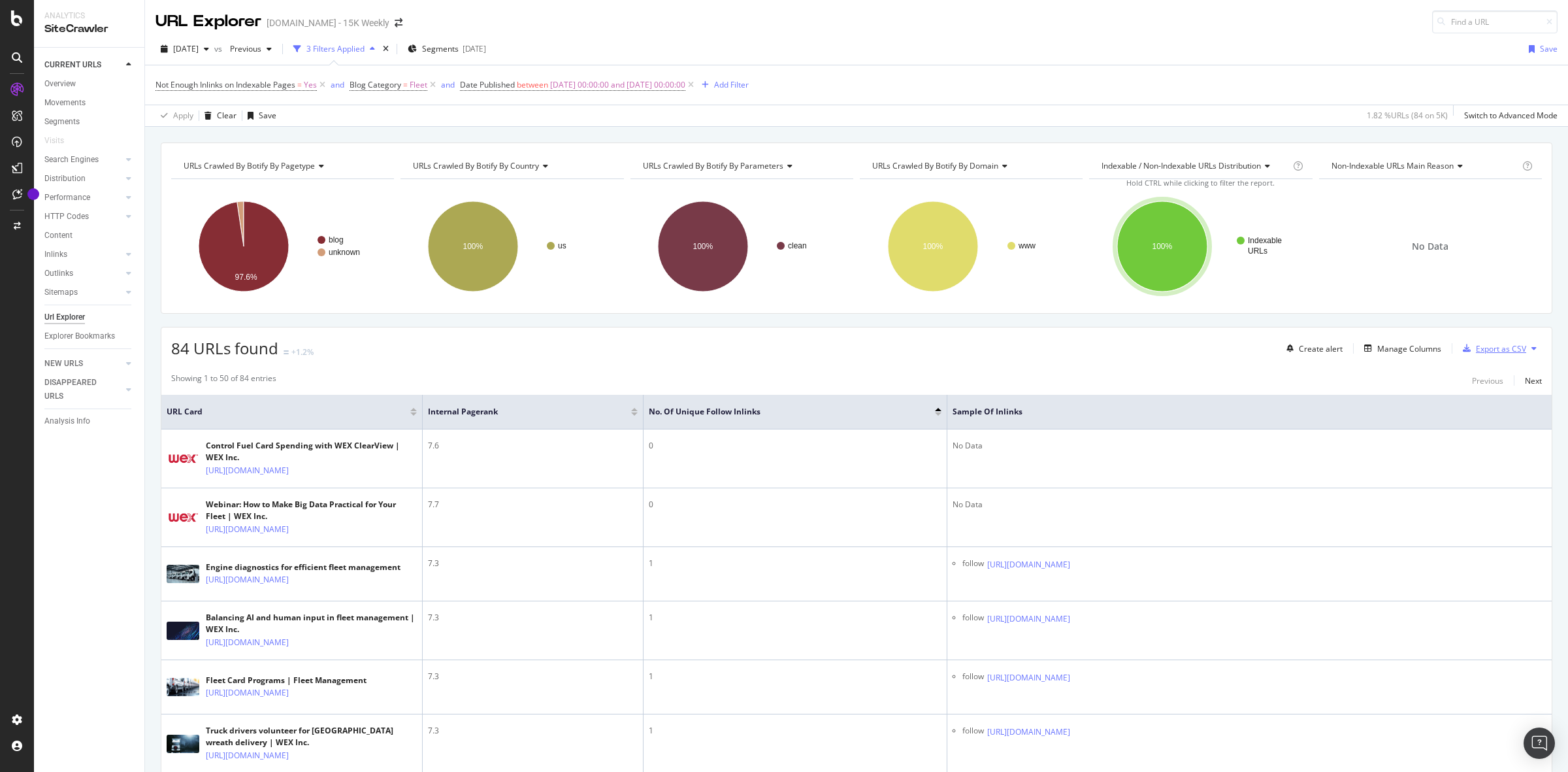
click at [1461, 346] on div "button" at bounding box center [1466, 349] width 18 height 8
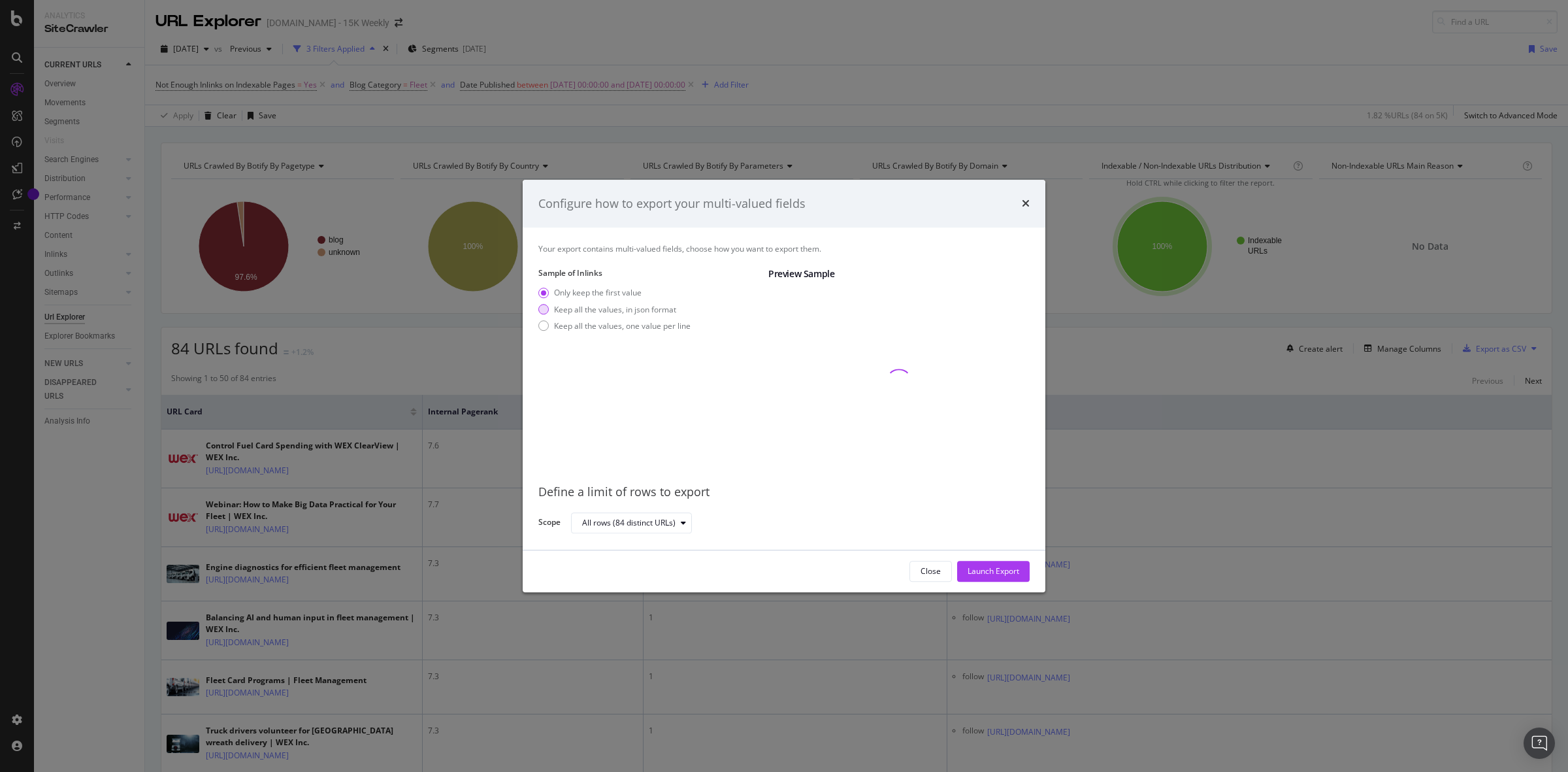
click at [567, 307] on div "Keep all the values, in json format" at bounding box center [615, 309] width 122 height 11
click at [981, 578] on div "Launch Export" at bounding box center [993, 571] width 52 height 19
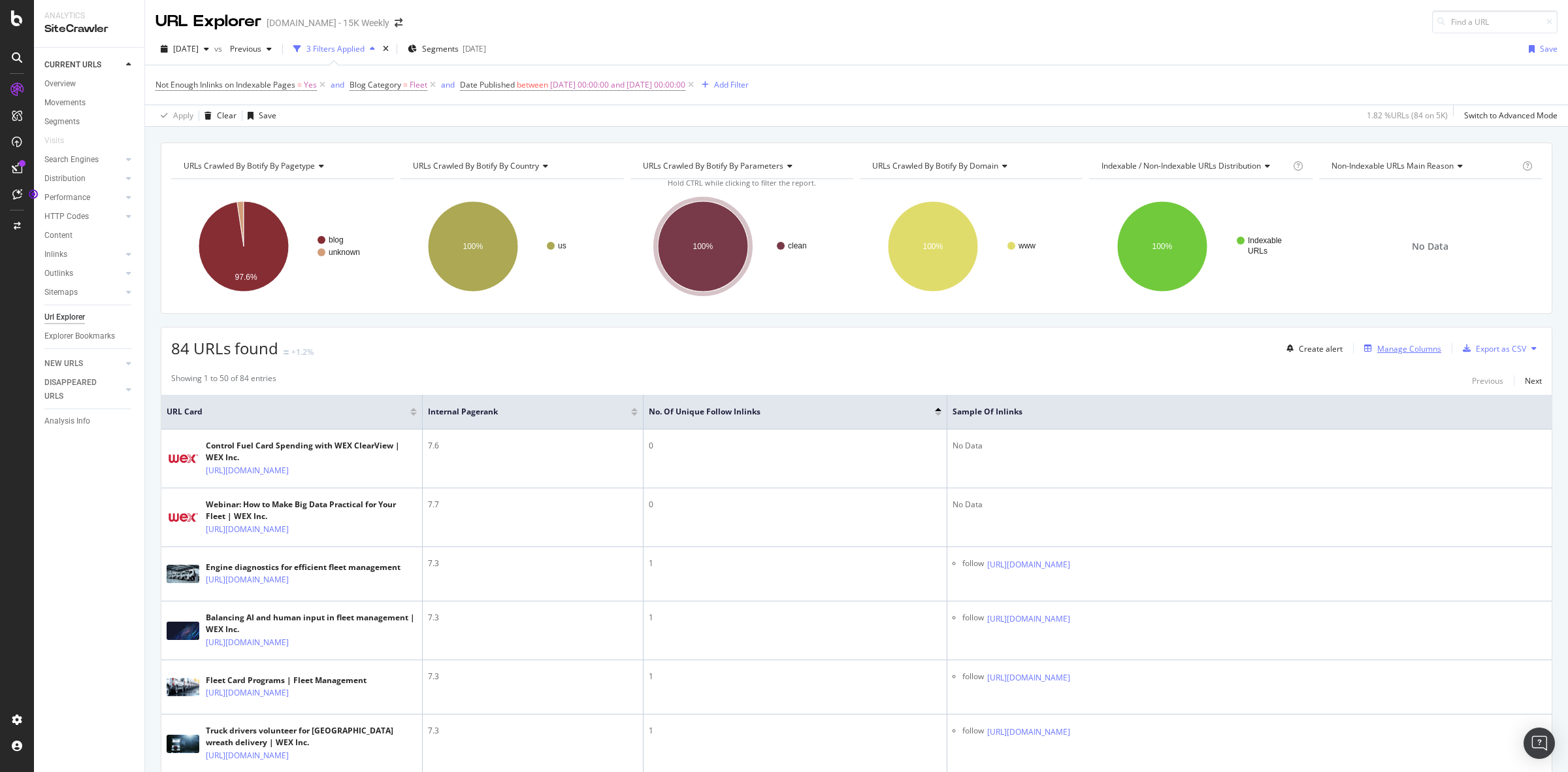
click at [1406, 351] on div "Manage Columns" at bounding box center [1409, 349] width 64 height 11
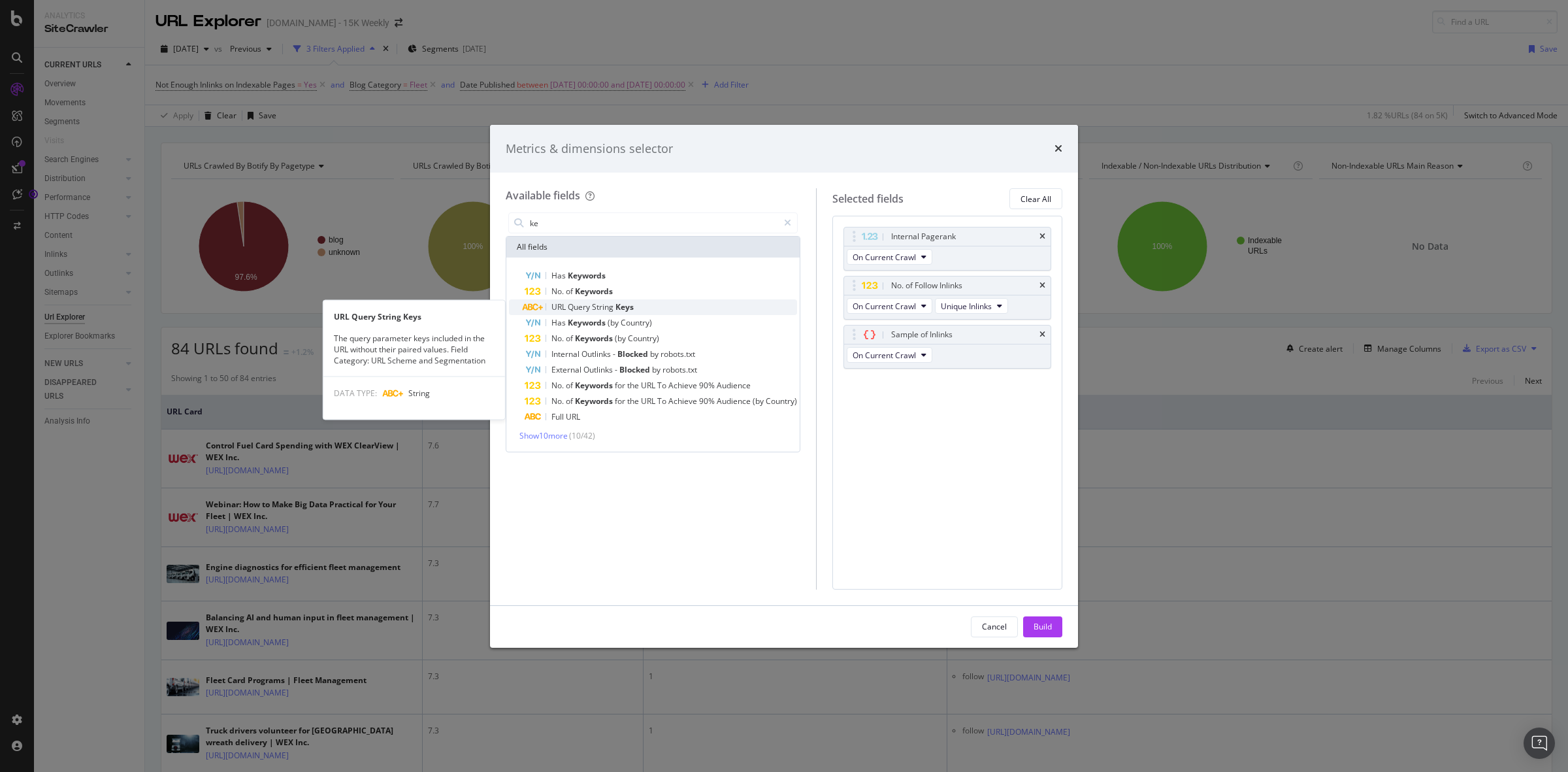
type input "ke"
click at [636, 309] on div "URL Query String Keys" at bounding box center [661, 307] width 273 height 16
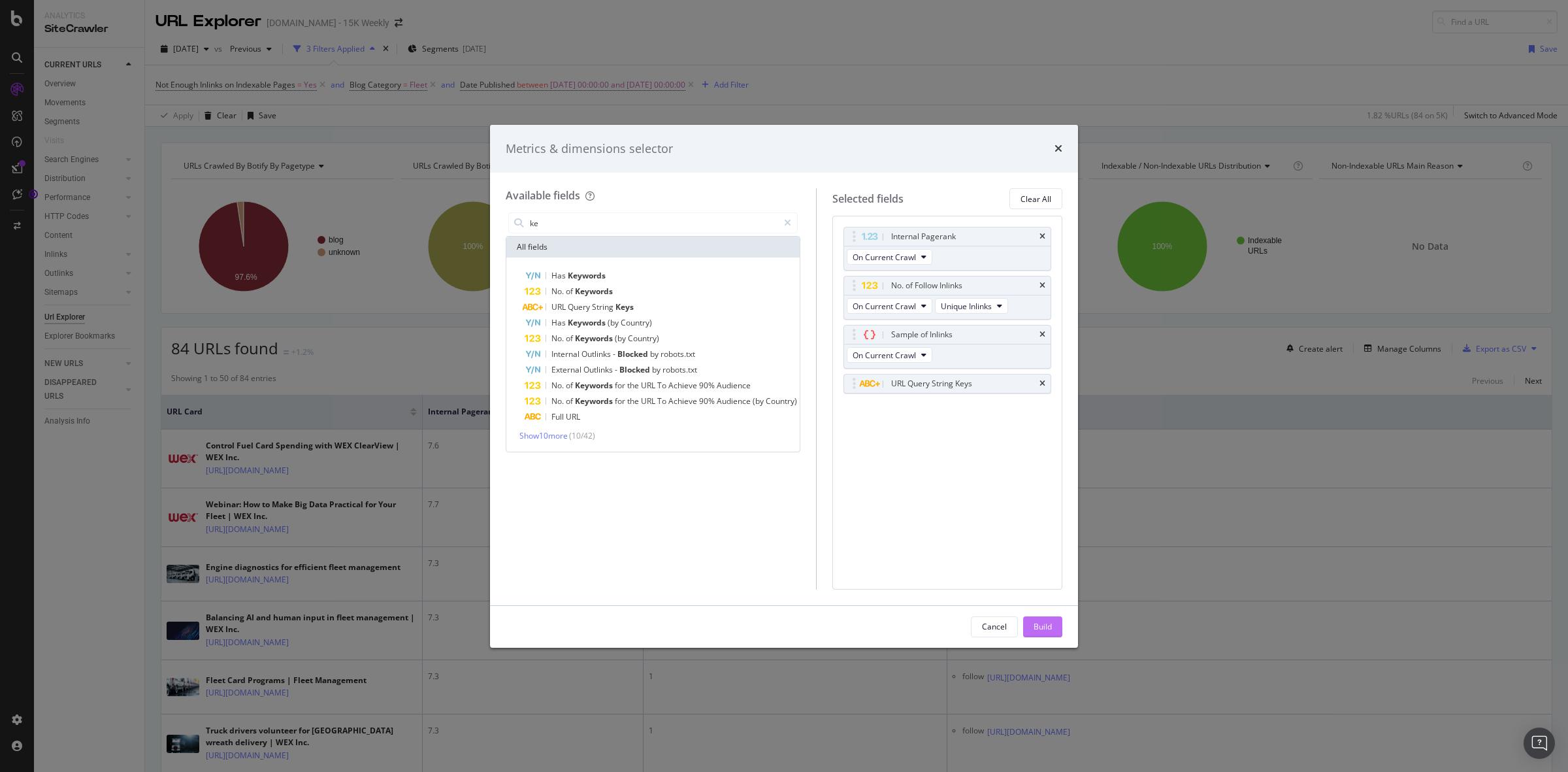
click at [1038, 630] on div "Build" at bounding box center [1042, 626] width 18 height 11
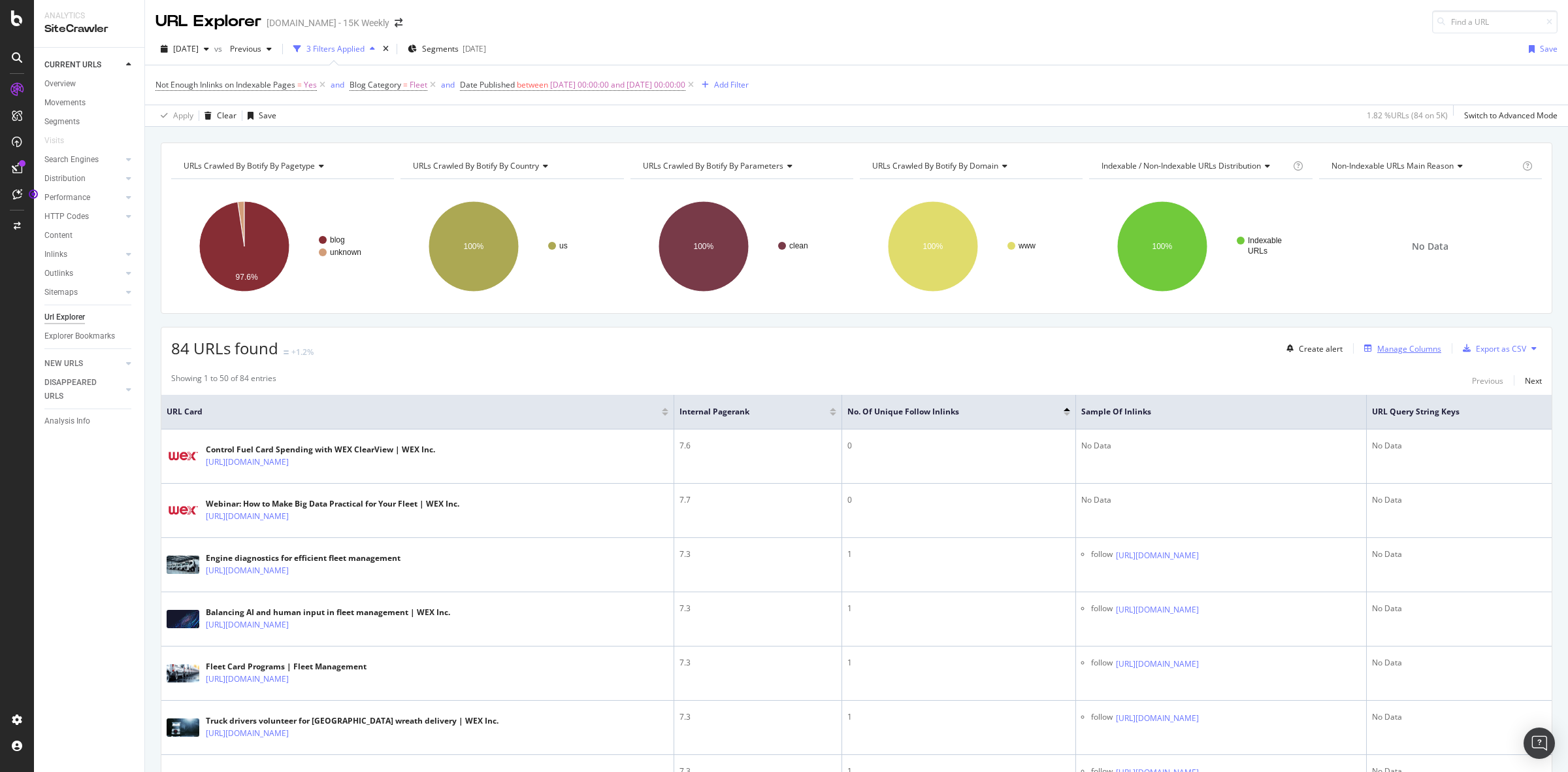
click at [1389, 350] on div "Manage Columns" at bounding box center [1409, 349] width 64 height 11
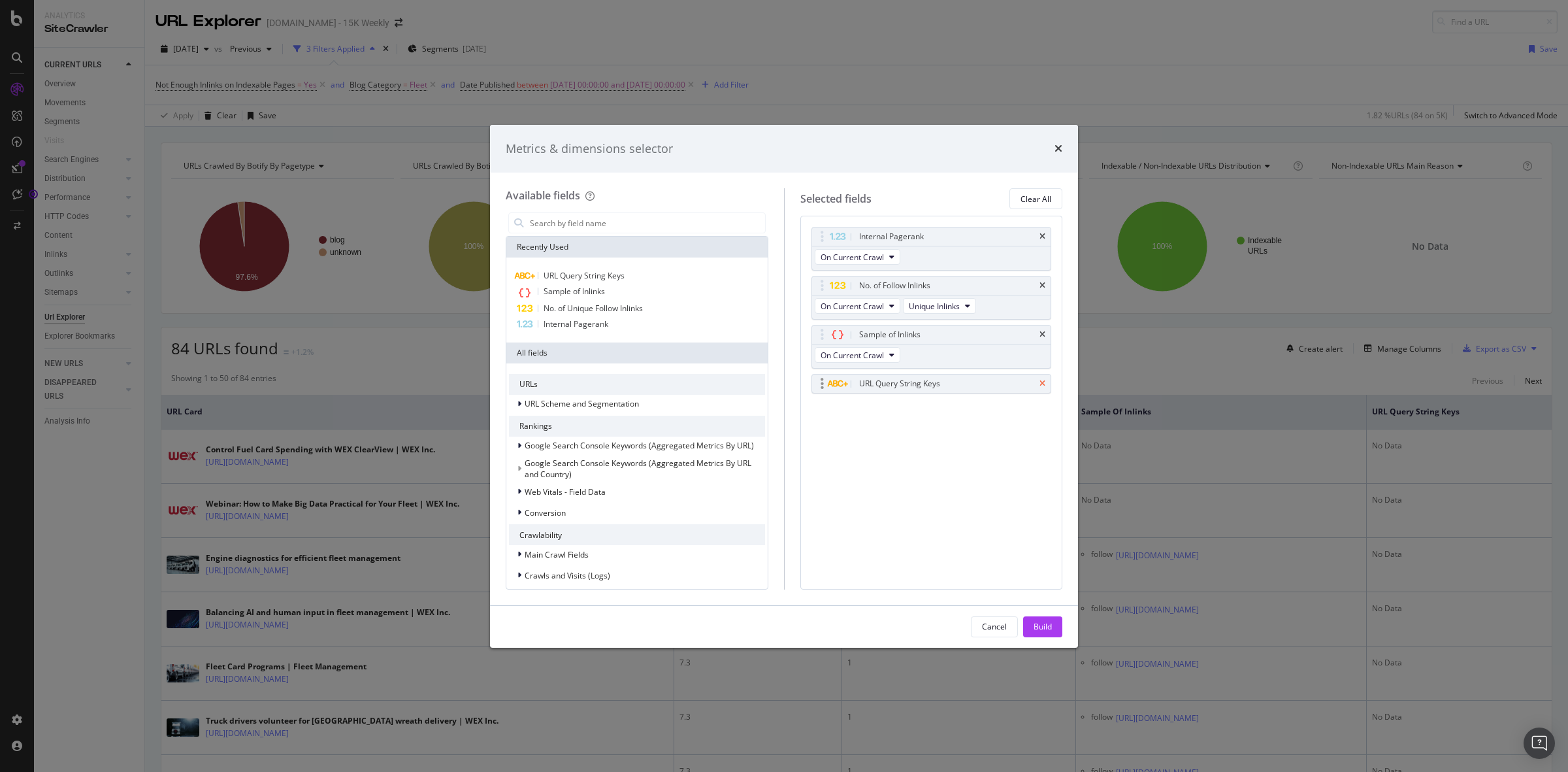
click at [1040, 383] on icon "times" at bounding box center [1042, 384] width 6 height 8
click at [1034, 626] on div "Build" at bounding box center [1042, 626] width 18 height 11
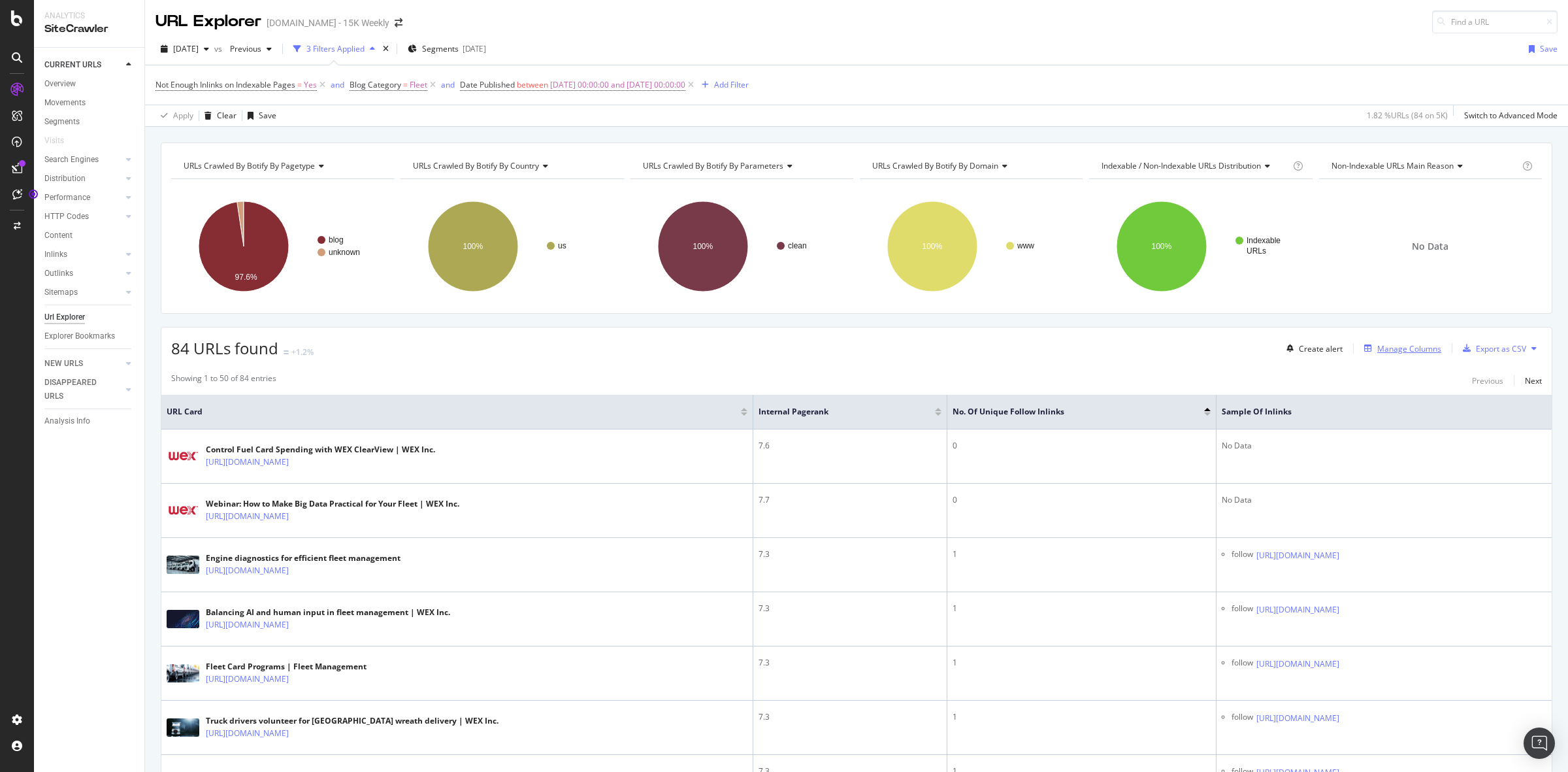
click at [1393, 345] on div "Manage Columns" at bounding box center [1409, 349] width 64 height 11
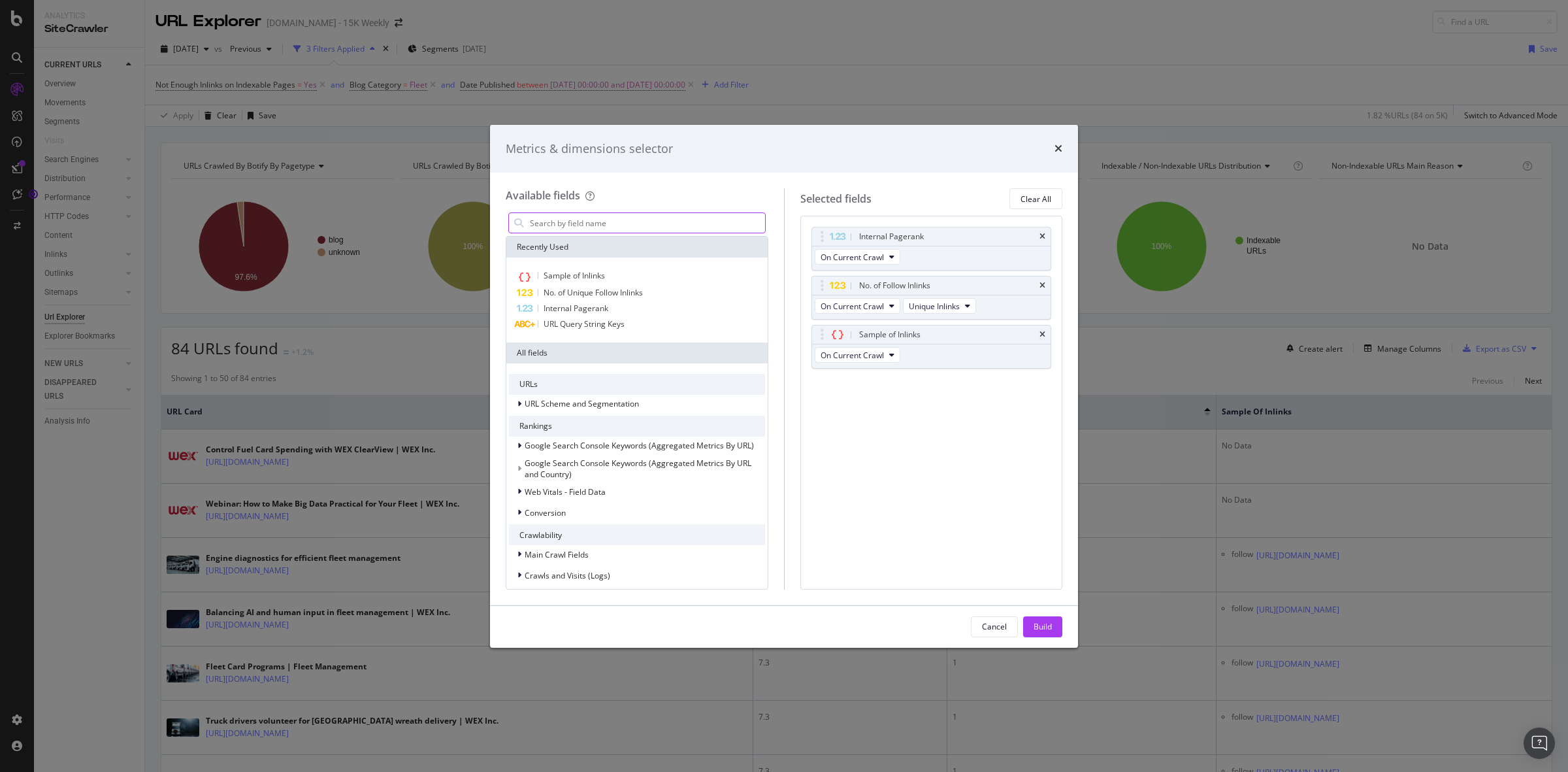
click at [619, 223] on input "modal" at bounding box center [647, 222] width 237 height 19
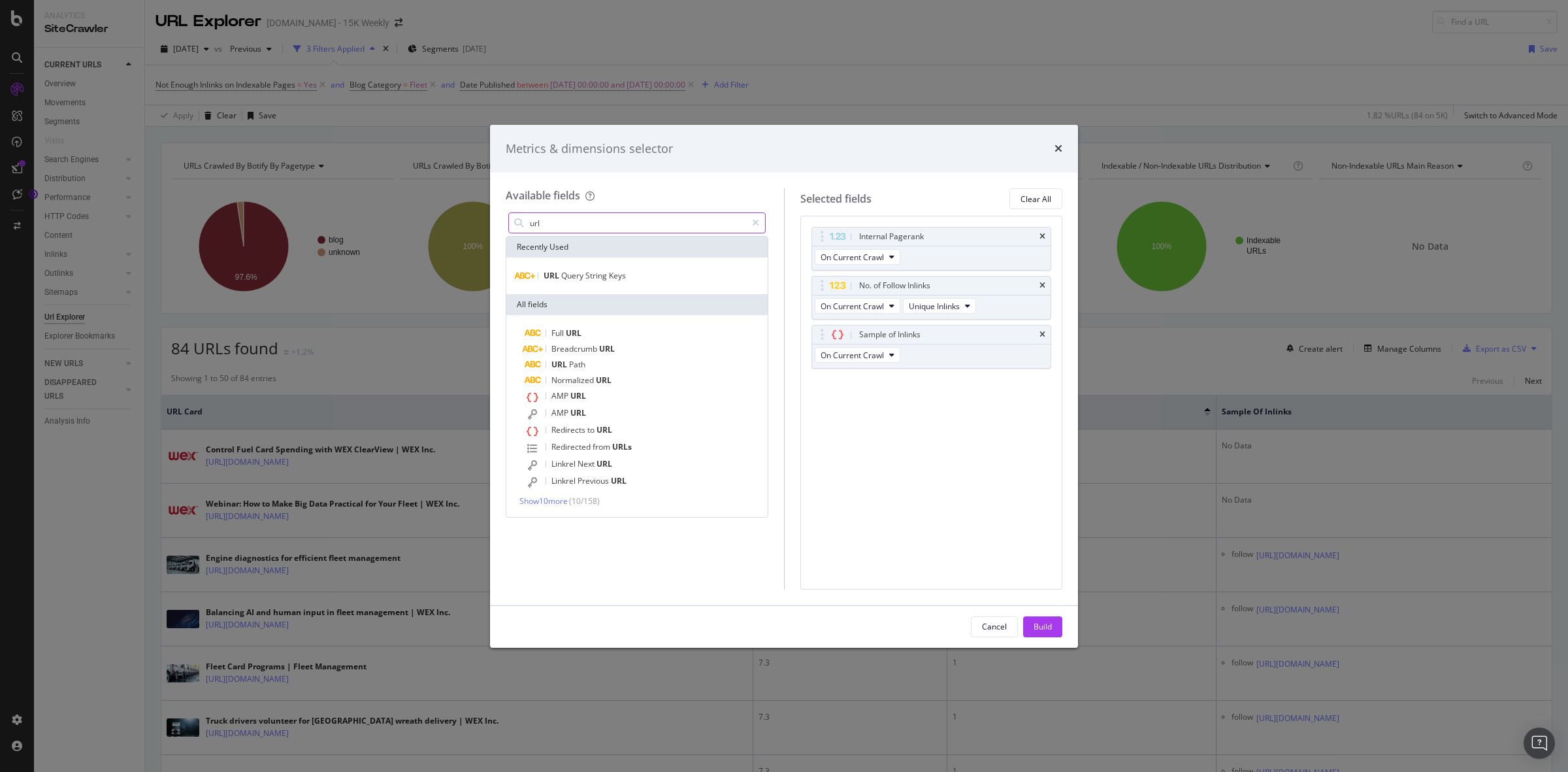
drag, startPoint x: 602, startPoint y: 222, endPoint x: 524, endPoint y: 220, distance: 78.0
click at [524, 220] on div "url" at bounding box center [637, 222] width 257 height 21
drag, startPoint x: 572, startPoint y: 227, endPoint x: 480, endPoint y: 227, distance: 92.0
click at [480, 227] on div "Metrics & dimensions selector Available fields related All fields Redirected fr…" at bounding box center [784, 386] width 1568 height 772
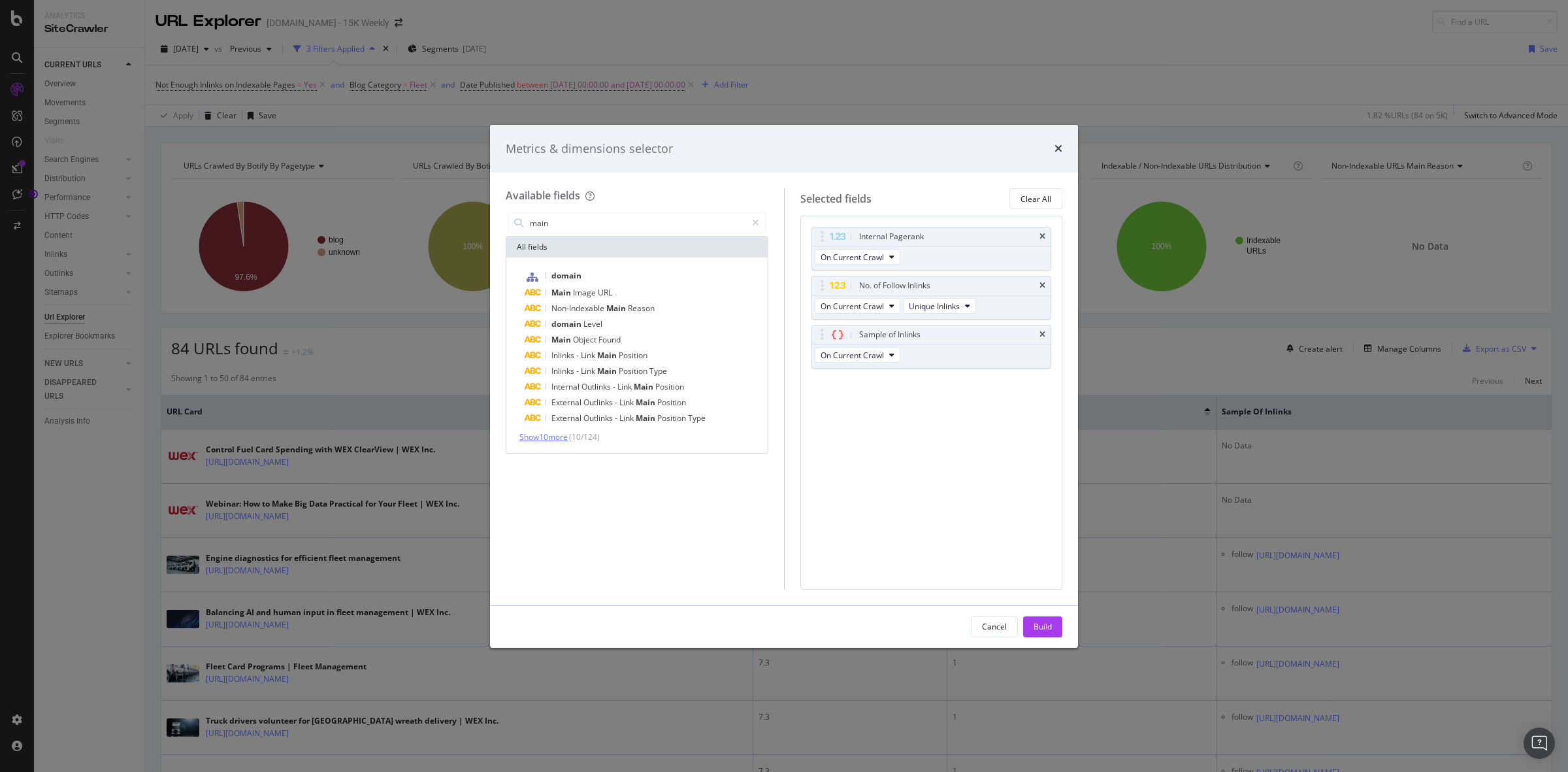
click at [551, 437] on span "Show 10 more" at bounding box center [544, 437] width 49 height 11
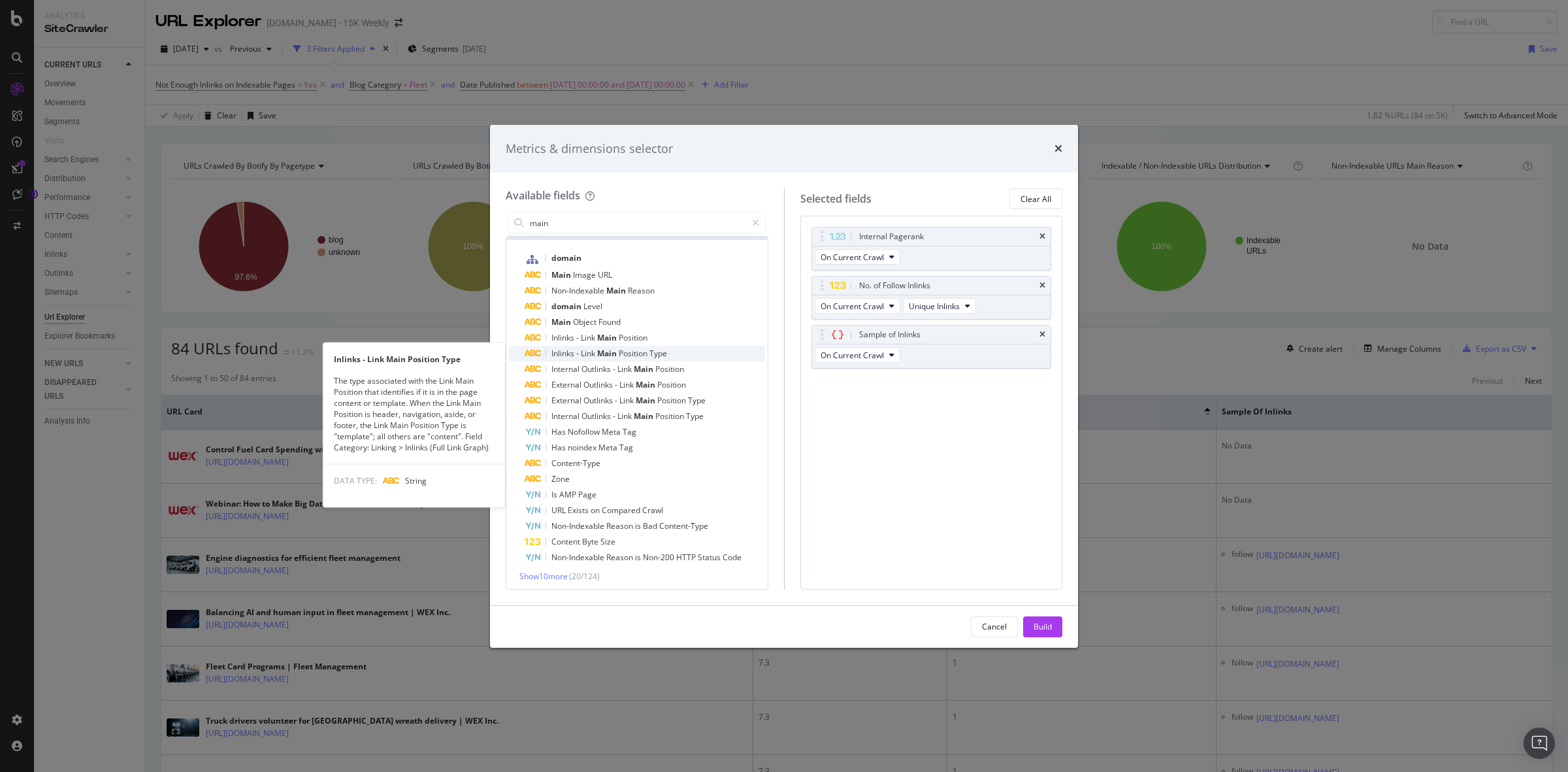
scroll to position [21, 0]
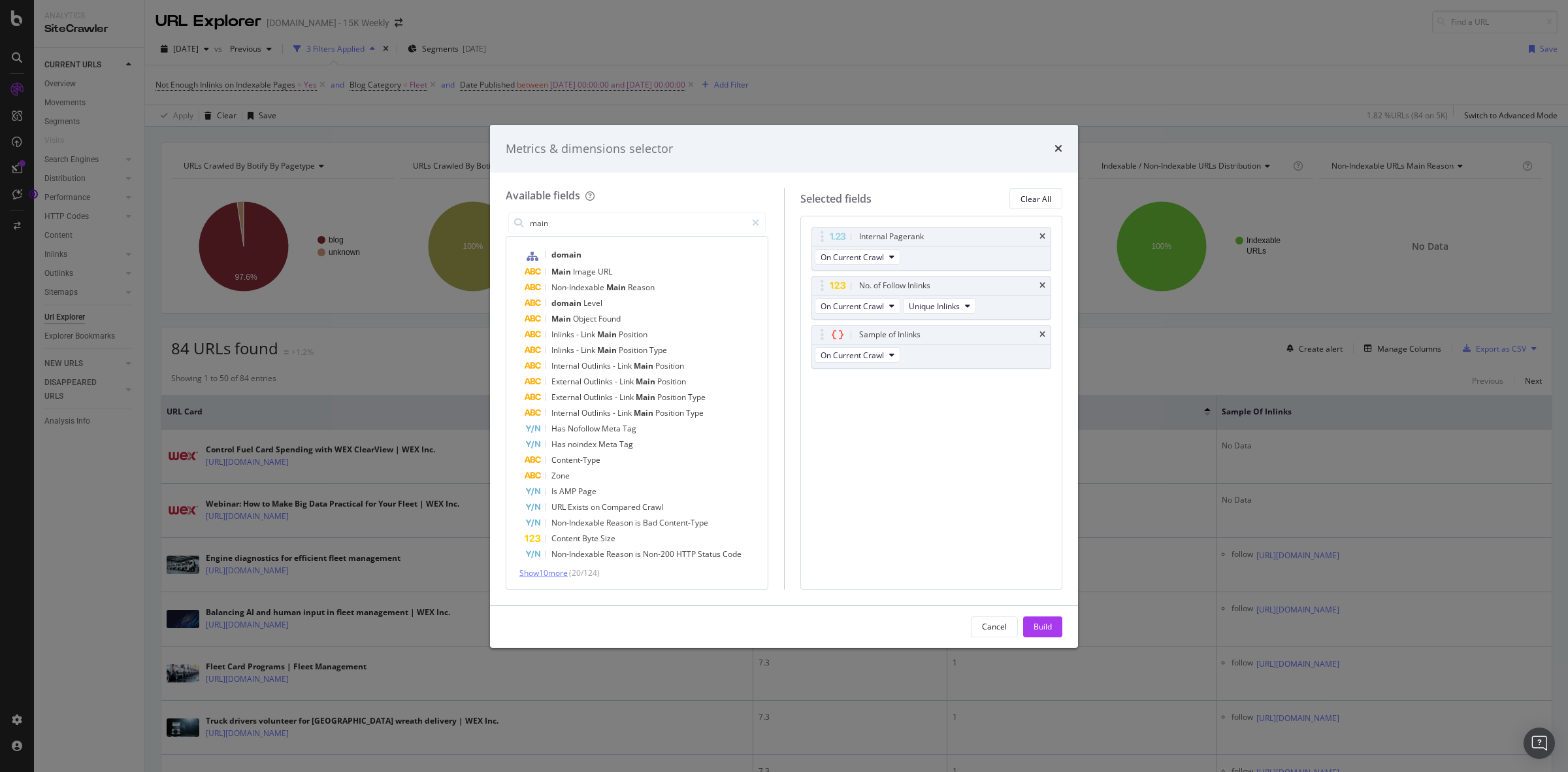
click at [559, 573] on span "Show 10 more" at bounding box center [544, 572] width 49 height 11
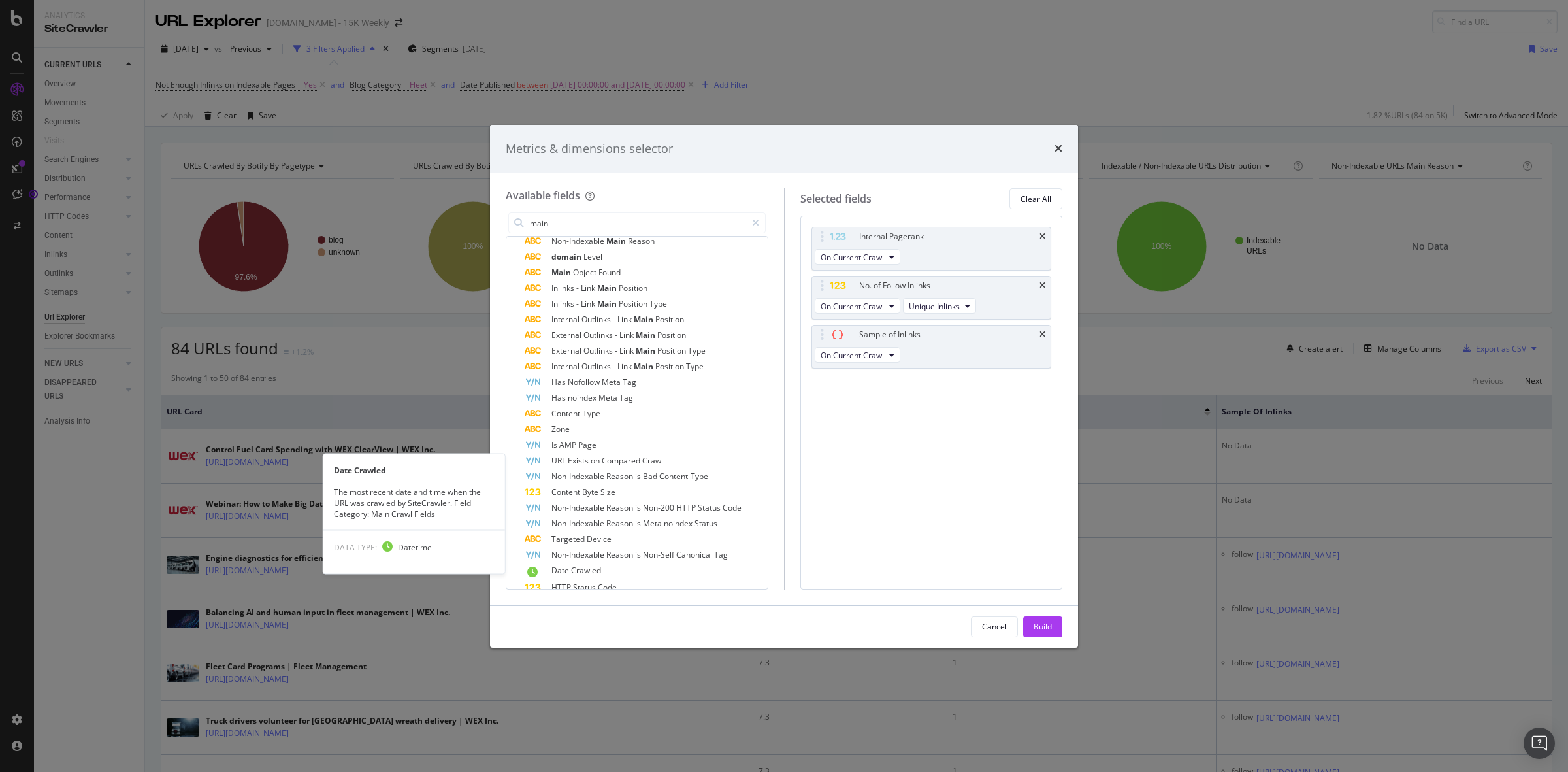
scroll to position [0, 0]
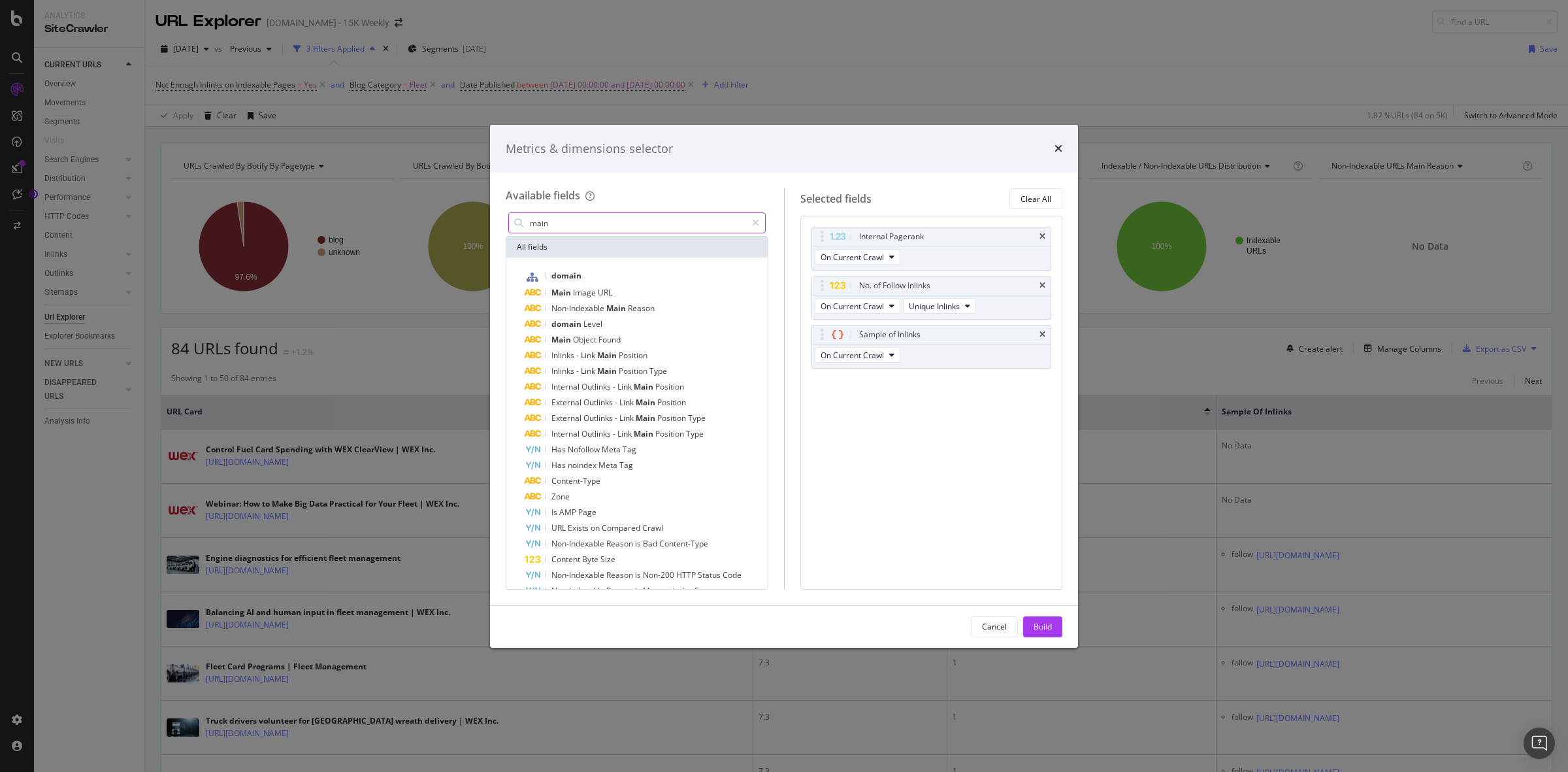
click at [579, 214] on input "main" at bounding box center [637, 222] width 218 height 19
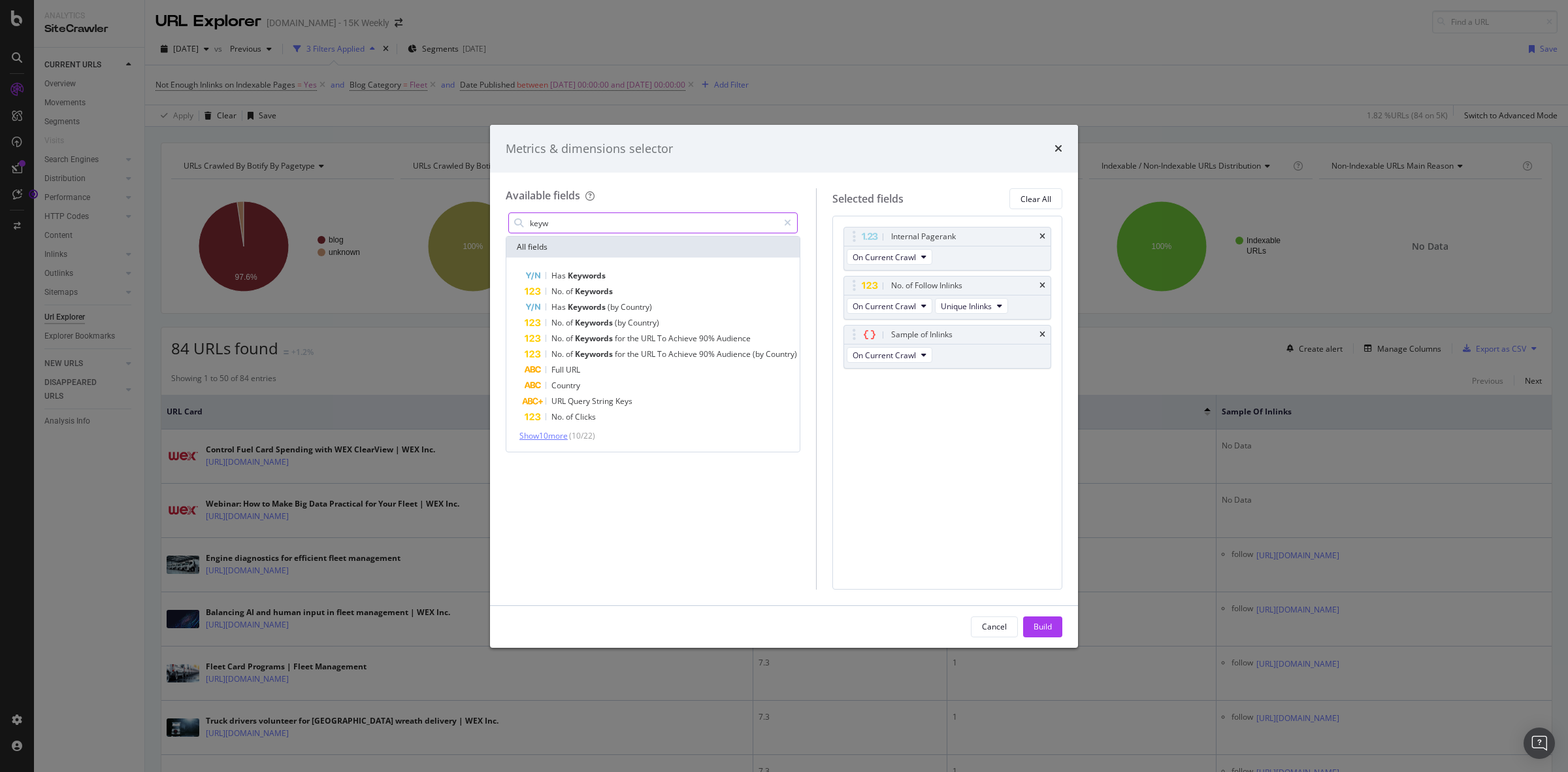
type input "keyw"
click at [555, 438] on span "Show 10 more" at bounding box center [544, 435] width 49 height 11
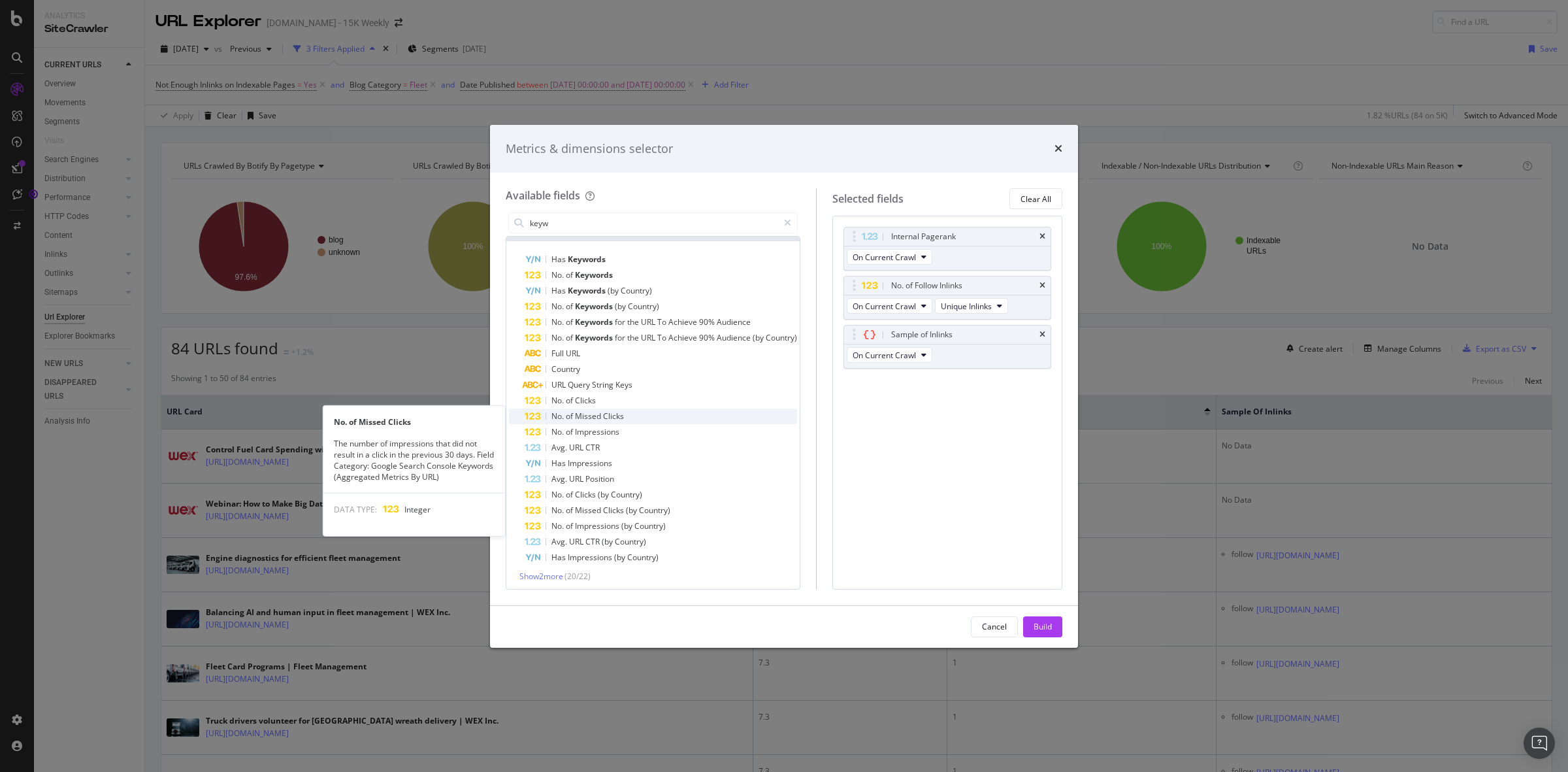
scroll to position [20, 0]
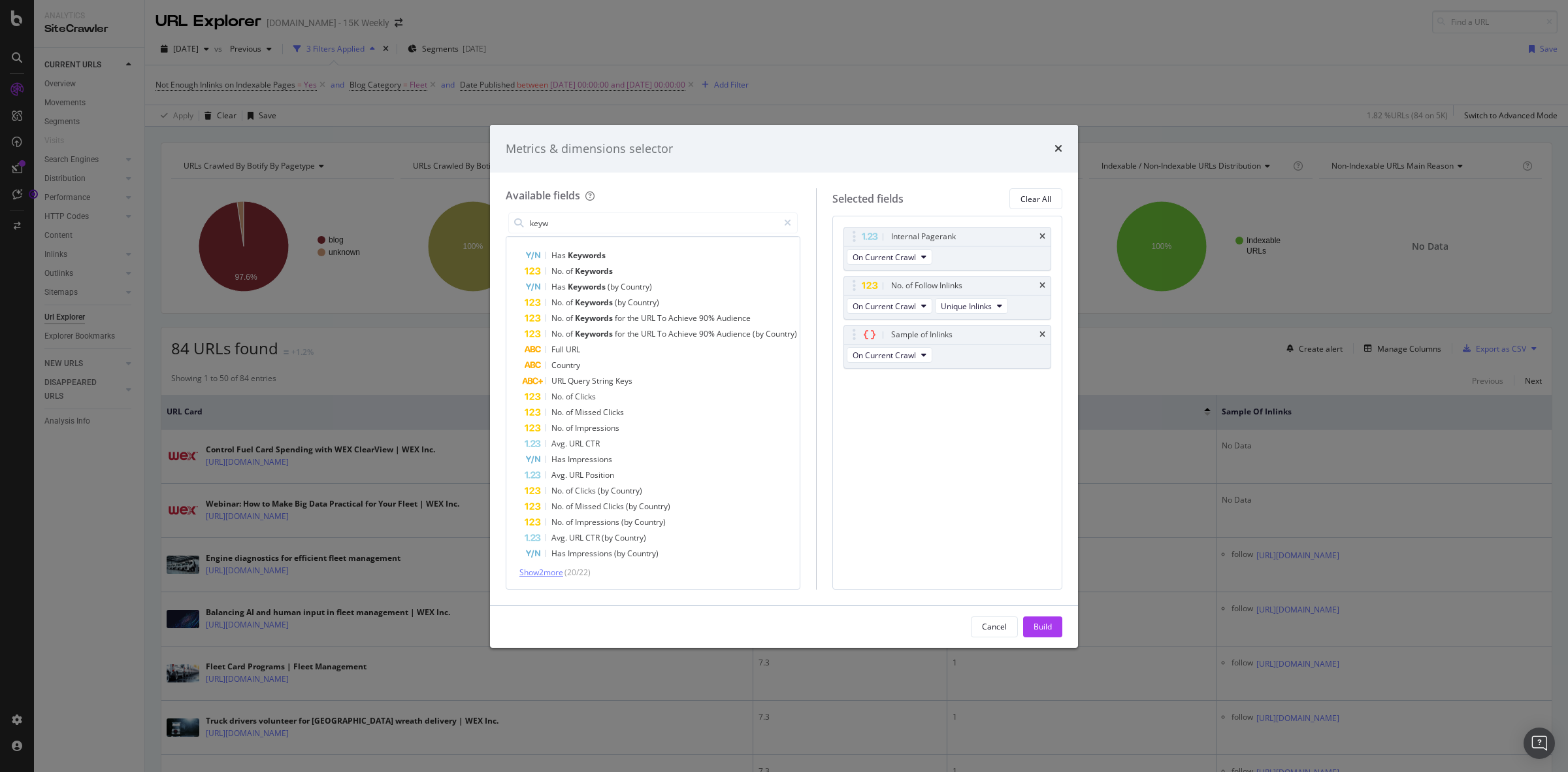
click at [546, 572] on span "Show 2 more" at bounding box center [542, 572] width 44 height 11
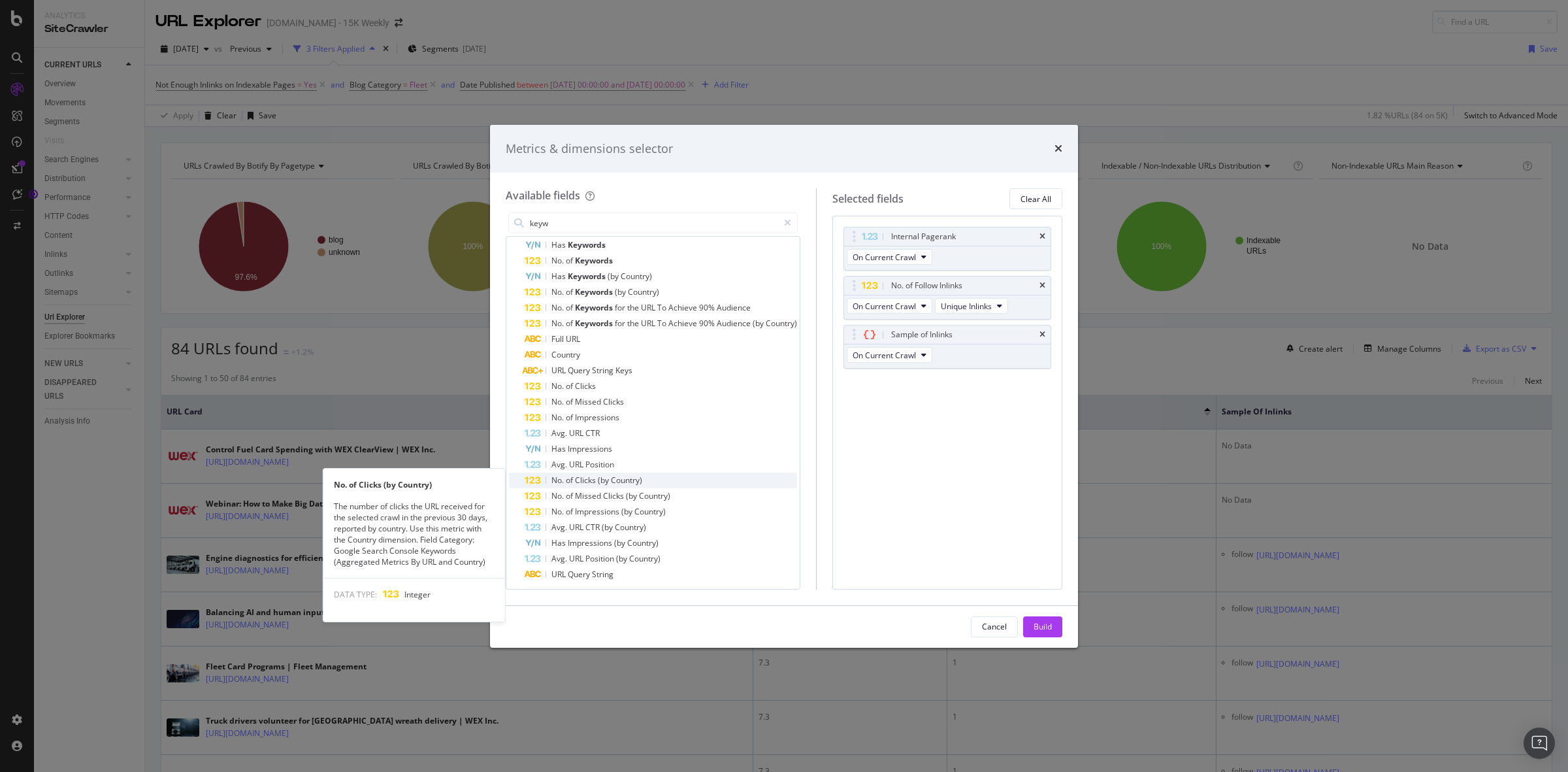
scroll to position [35, 0]
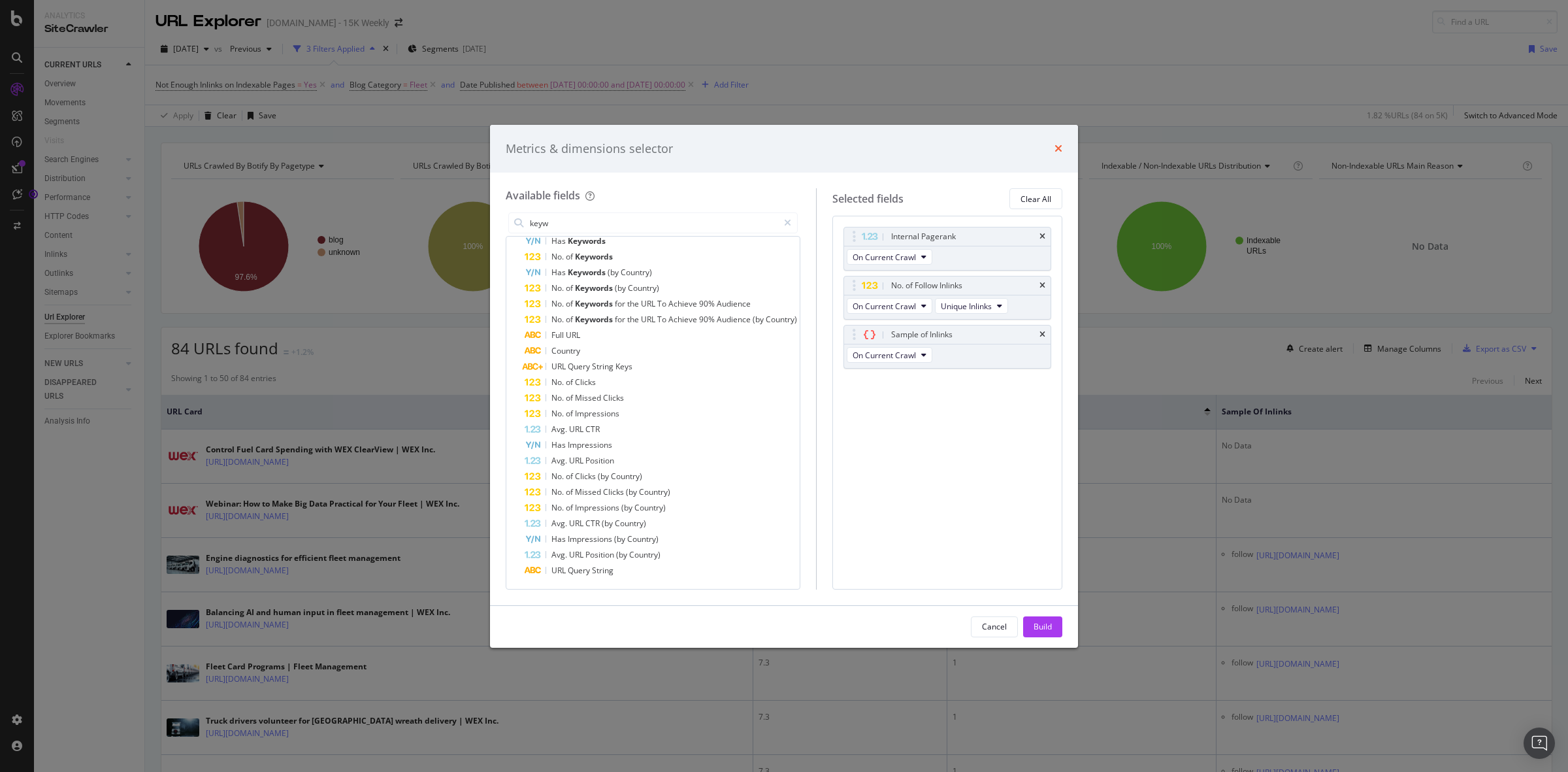
click at [1062, 151] on icon "times" at bounding box center [1058, 148] width 8 height 11
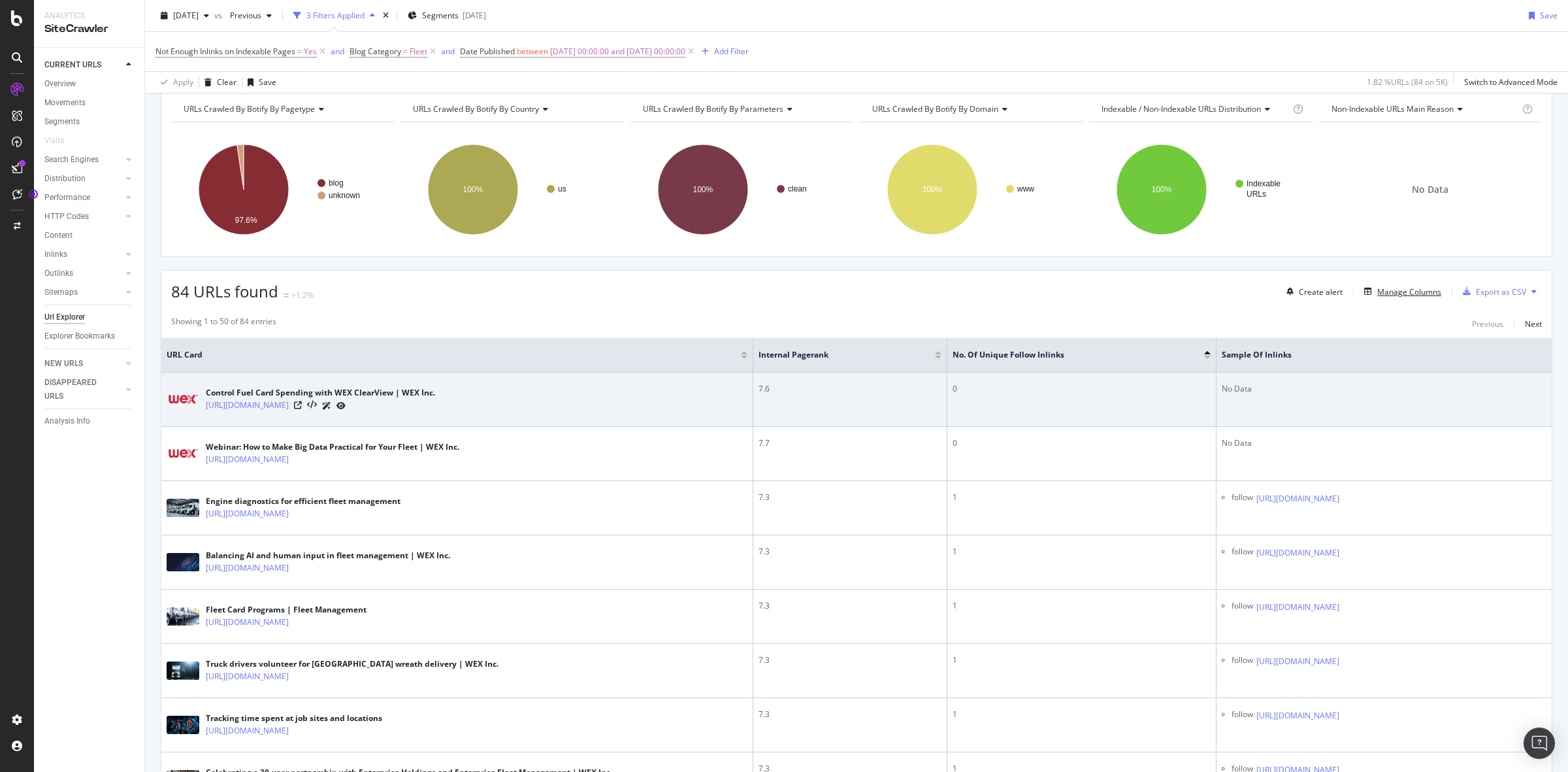
scroll to position [82, 0]
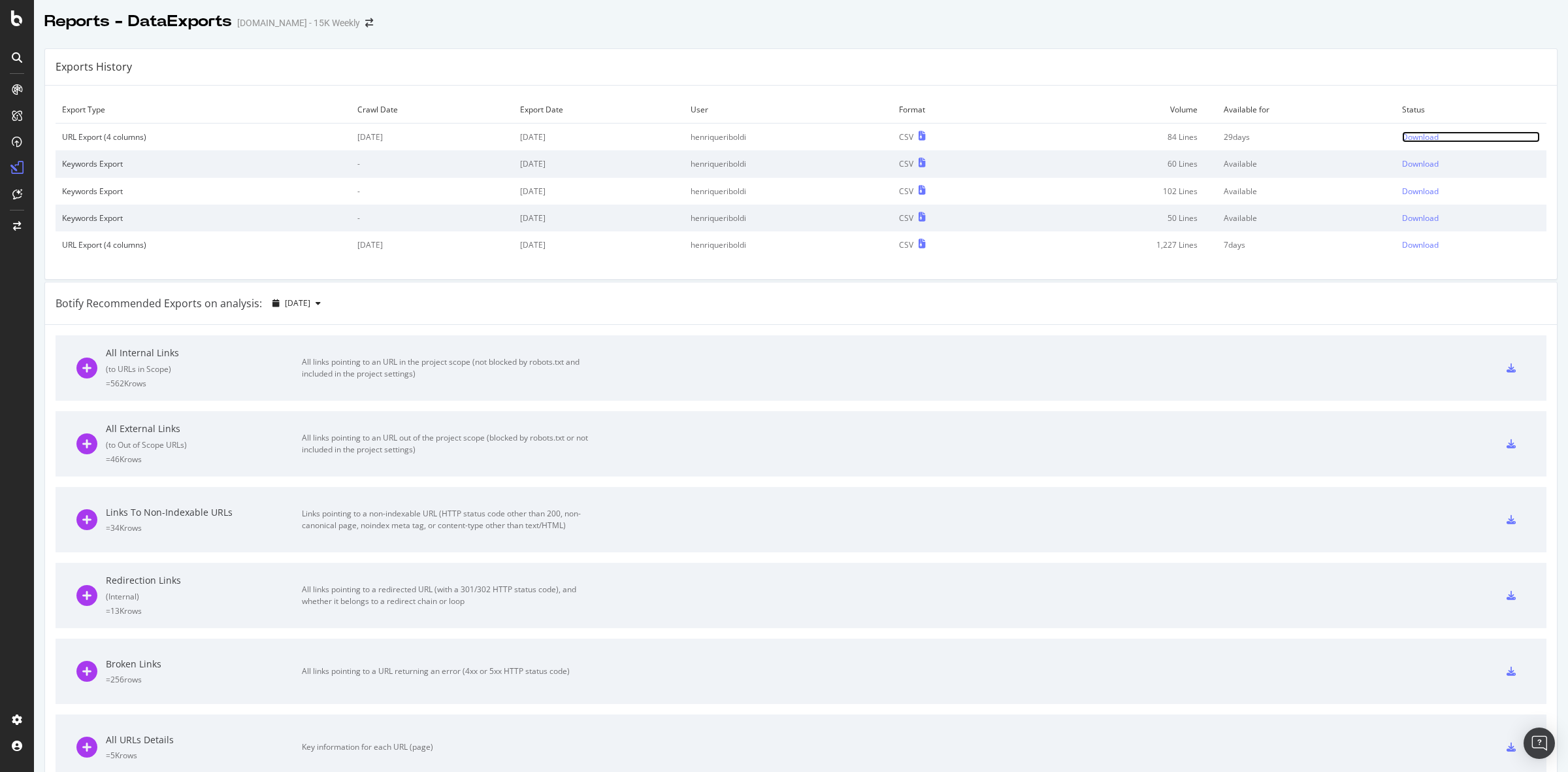
click at [1402, 138] on div "Download" at bounding box center [1420, 136] width 37 height 11
